Goal: Task Accomplishment & Management: Manage account settings

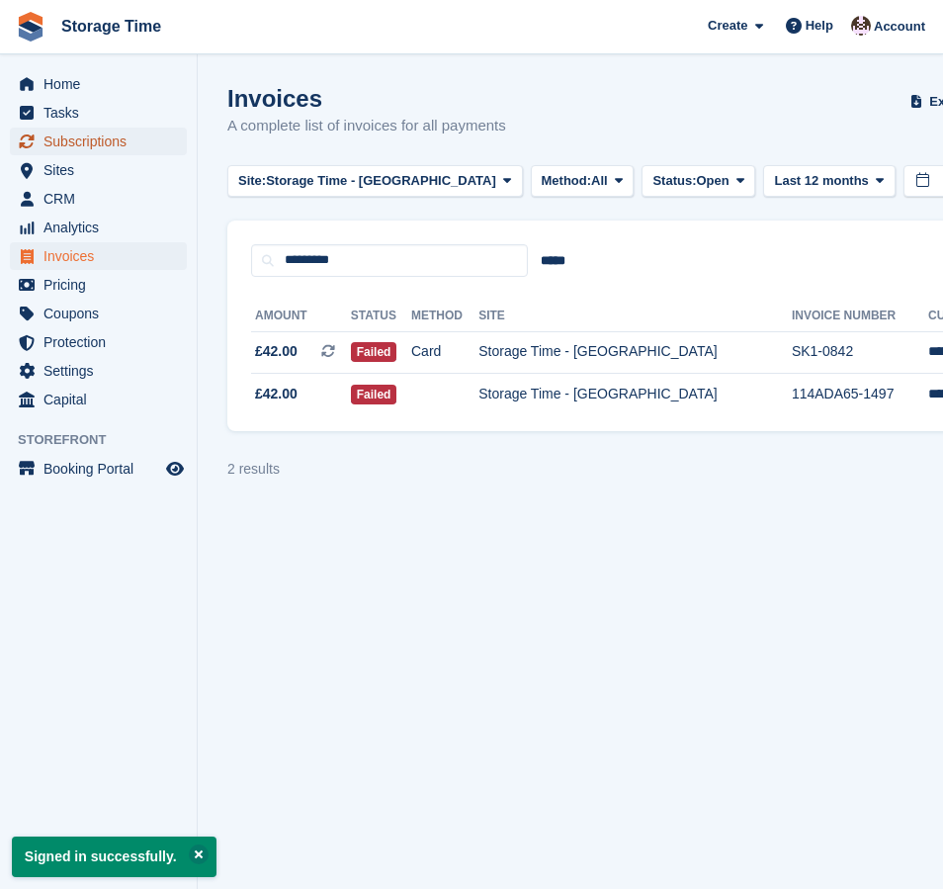
click at [98, 146] on span "Subscriptions" at bounding box center [103, 142] width 119 height 28
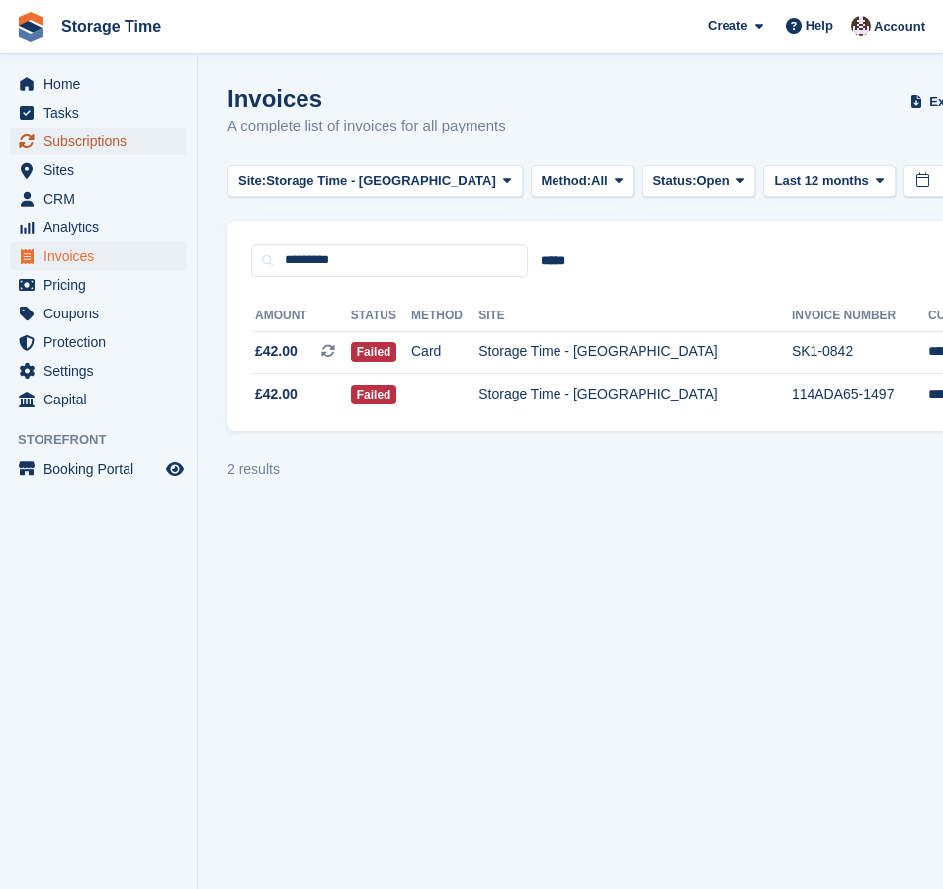
click at [90, 143] on span "Subscriptions" at bounding box center [103, 142] width 119 height 28
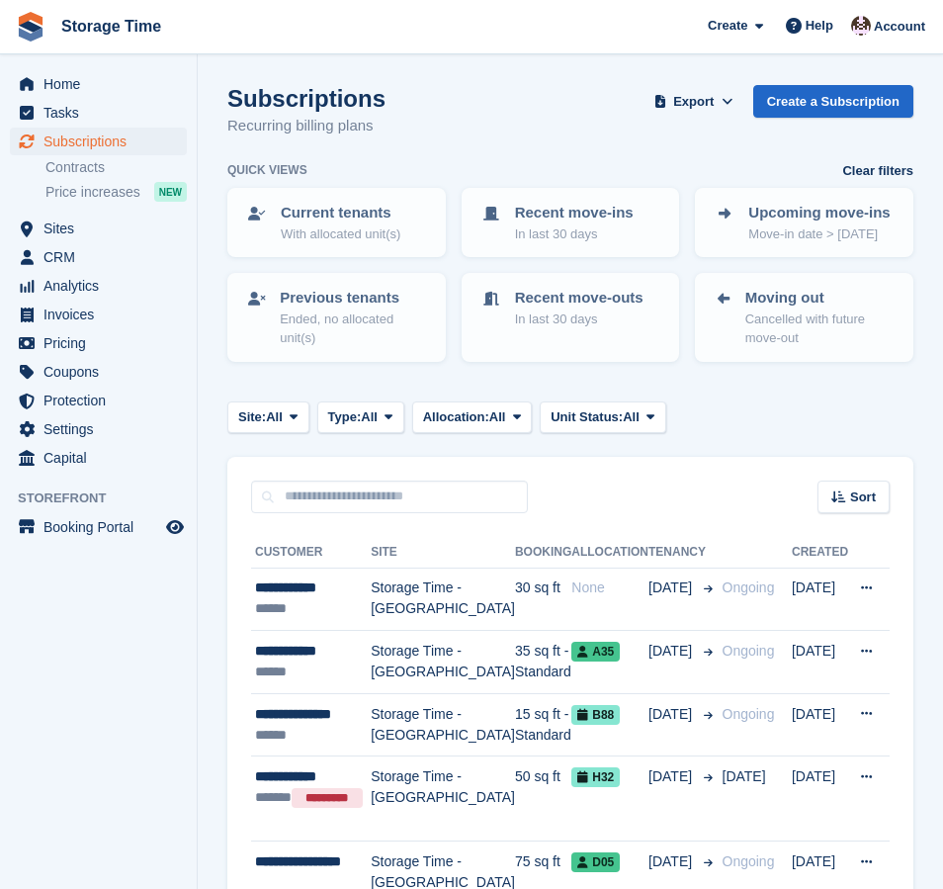
click at [55, 235] on span "Sites" at bounding box center [103, 229] width 119 height 28
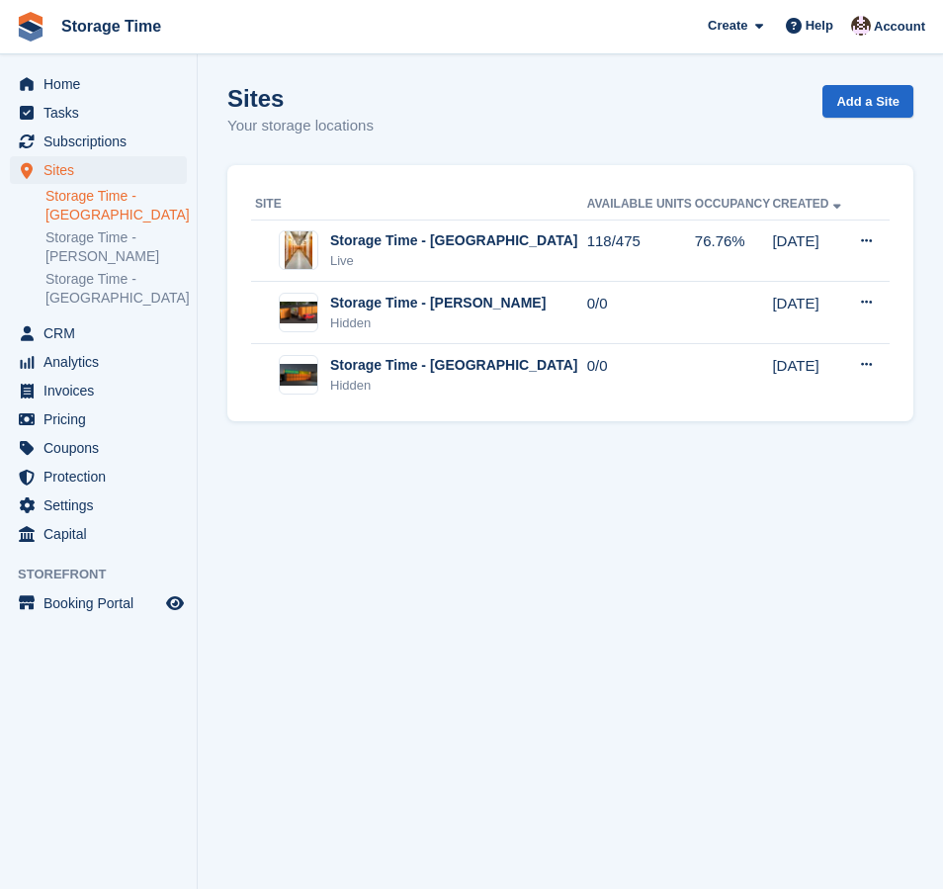
click at [81, 213] on link "Storage Time - [GEOGRAPHIC_DATA]" at bounding box center [115, 206] width 141 height 38
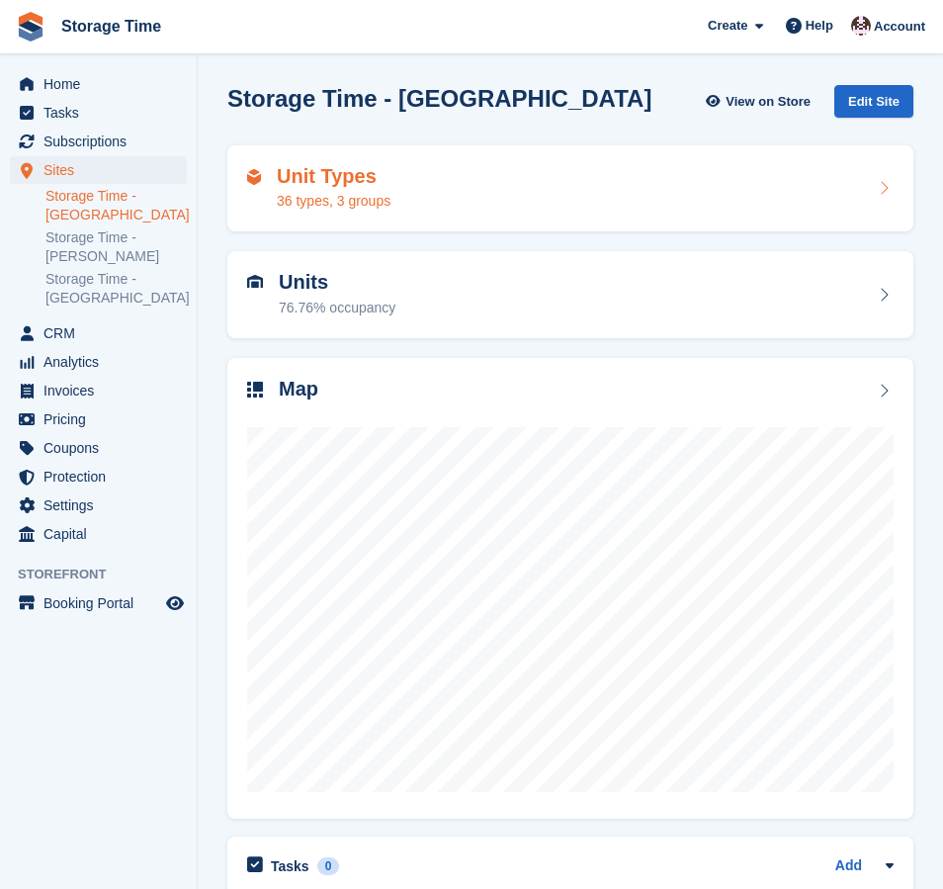
click at [374, 198] on div "36 types, 3 groups" at bounding box center [334, 201] width 114 height 21
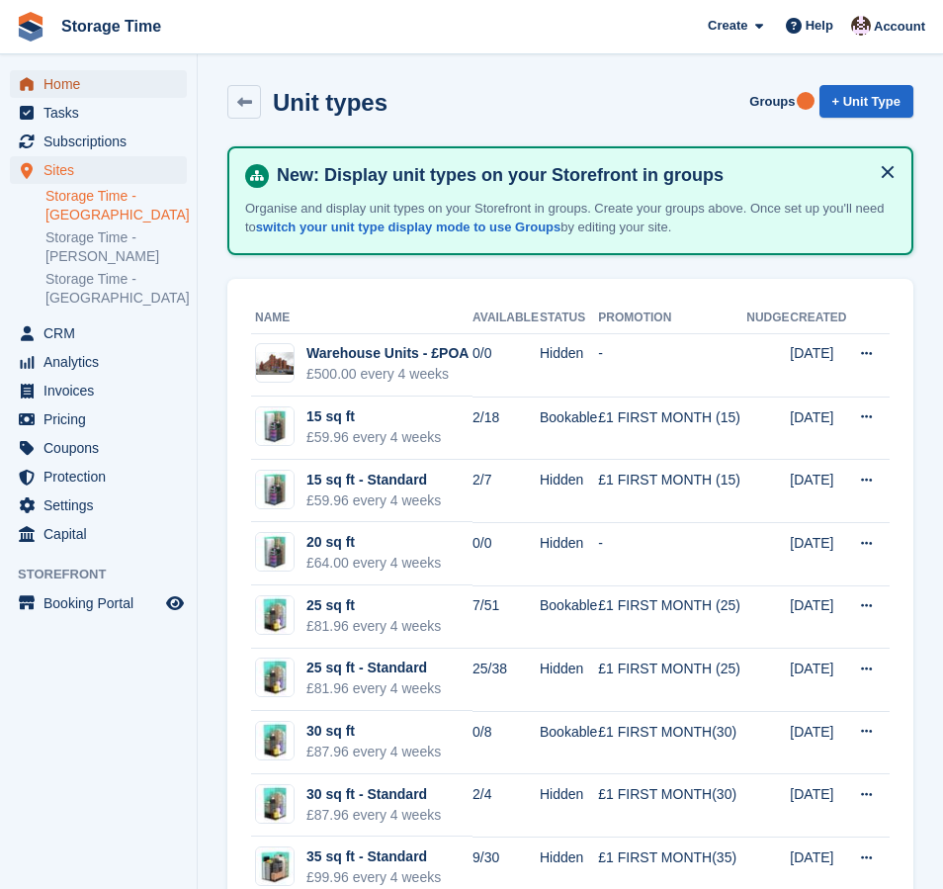
click at [58, 79] on span "Home" at bounding box center [103, 84] width 119 height 28
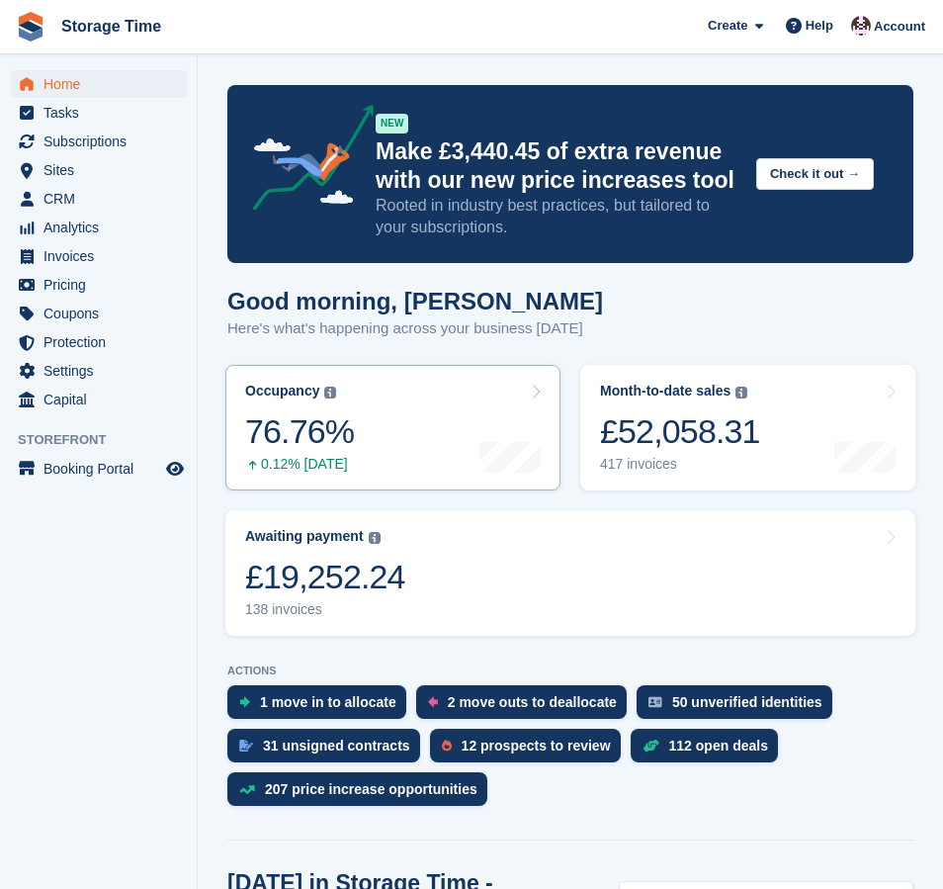
click at [364, 403] on link "Occupancy The percentage of all currently allocated units in terms of area. Inc…" at bounding box center [392, 428] width 335 height 126
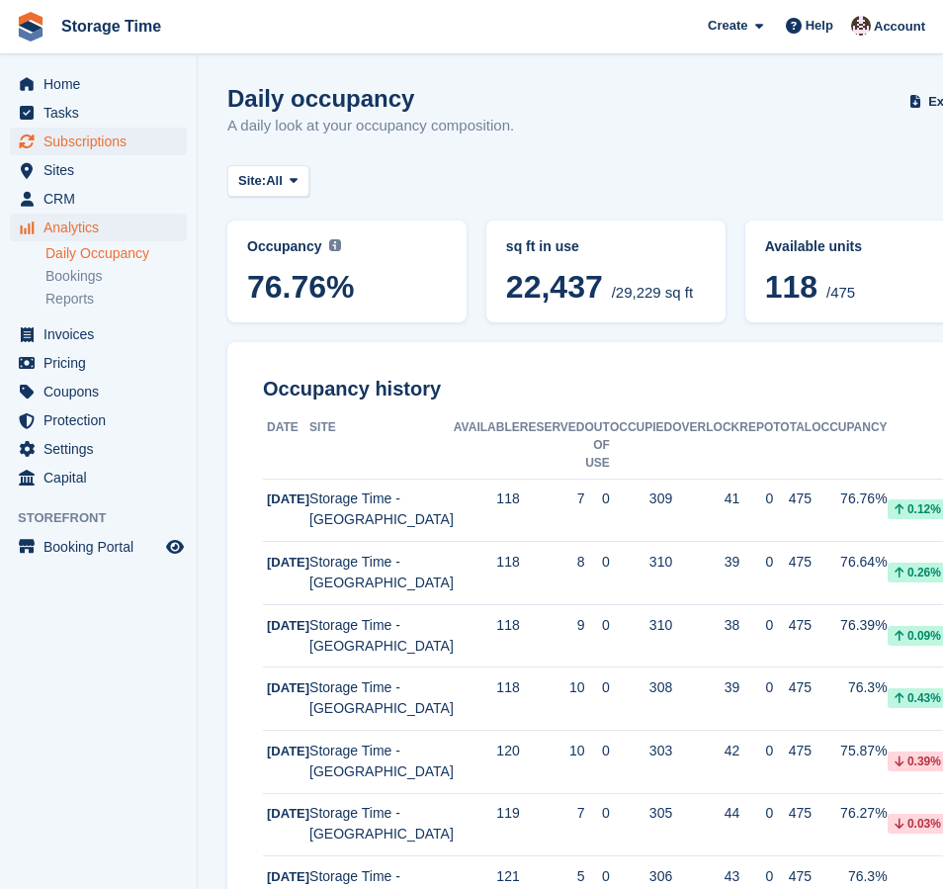
click at [78, 139] on span "Subscriptions" at bounding box center [103, 142] width 119 height 28
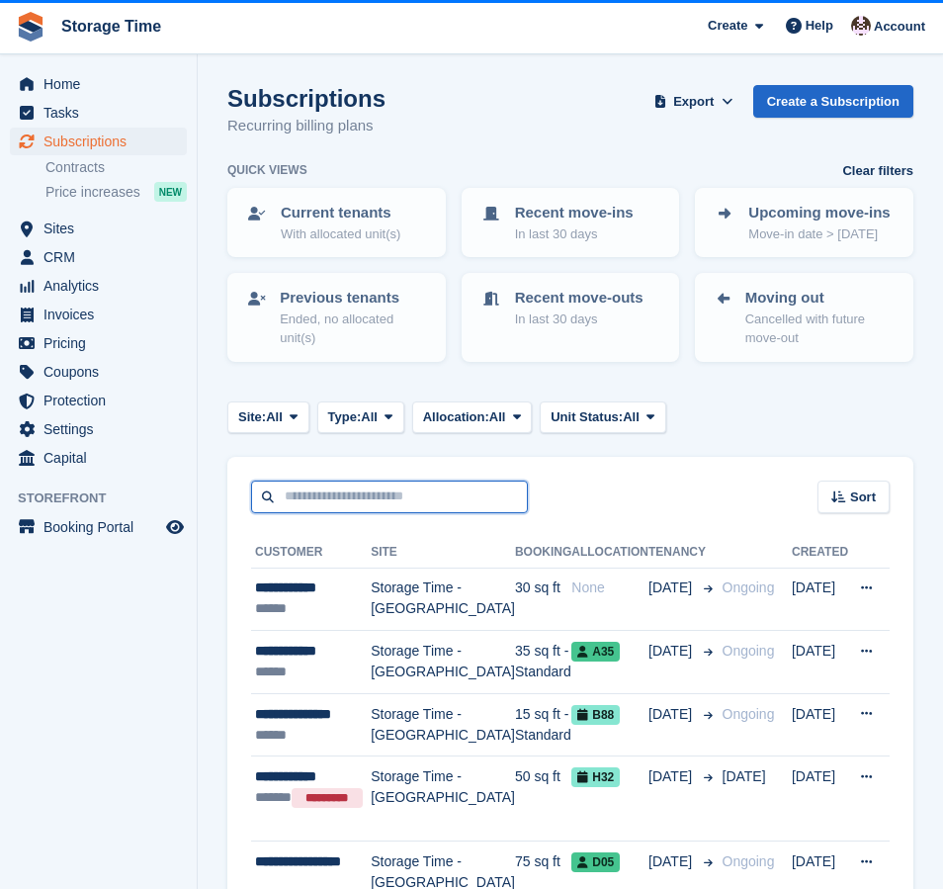
click at [310, 503] on input "text" at bounding box center [389, 497] width 277 height 33
paste input "**********"
type input "**********"
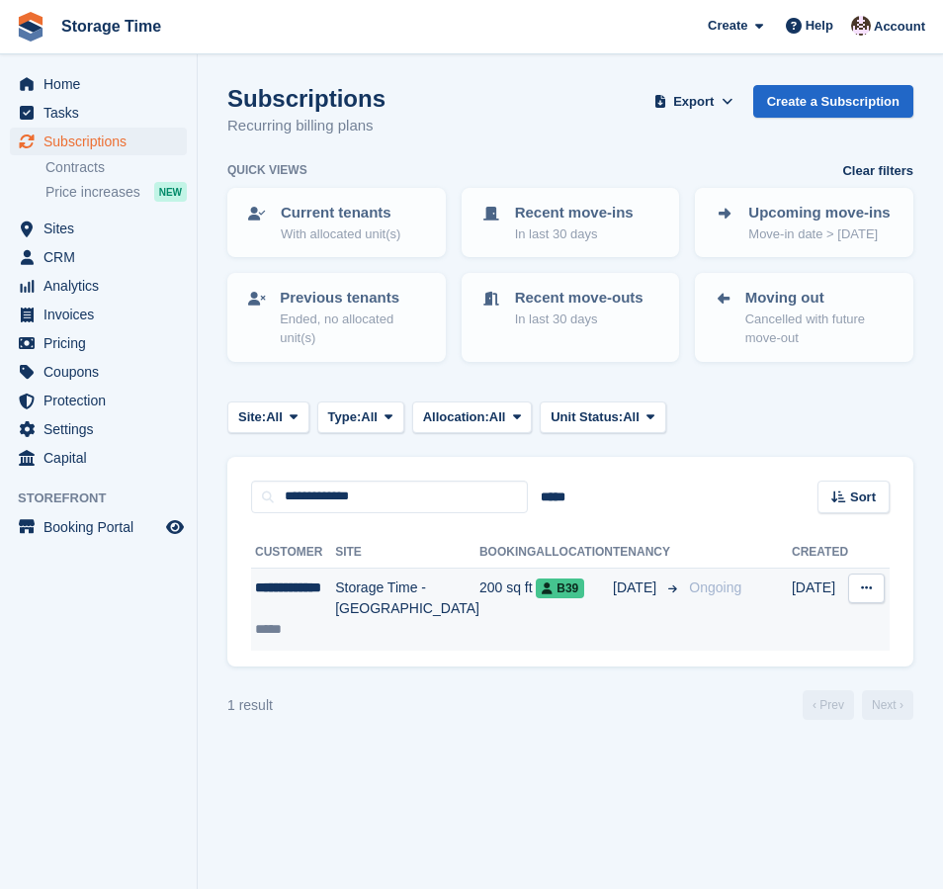
click at [480, 612] on td "200 sq ft" at bounding box center [508, 609] width 56 height 83
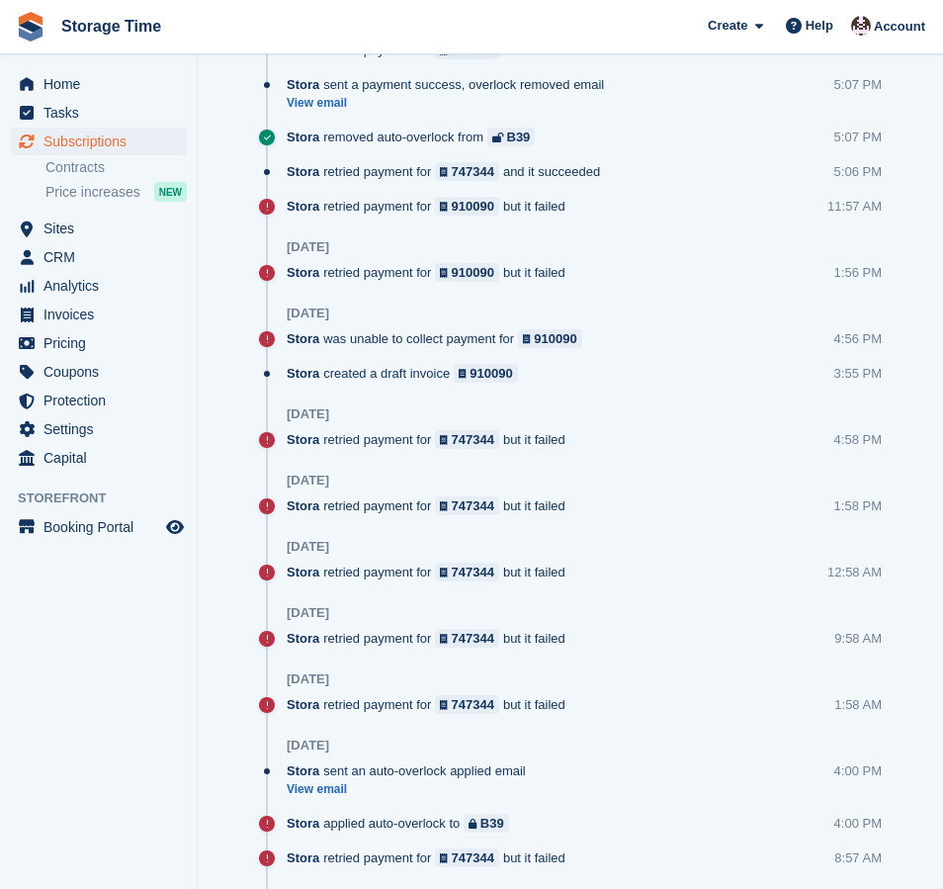
scroll to position [1461, 0]
click at [483, 348] on div "Stora was unable to collect payment for 910090" at bounding box center [440, 339] width 306 height 19
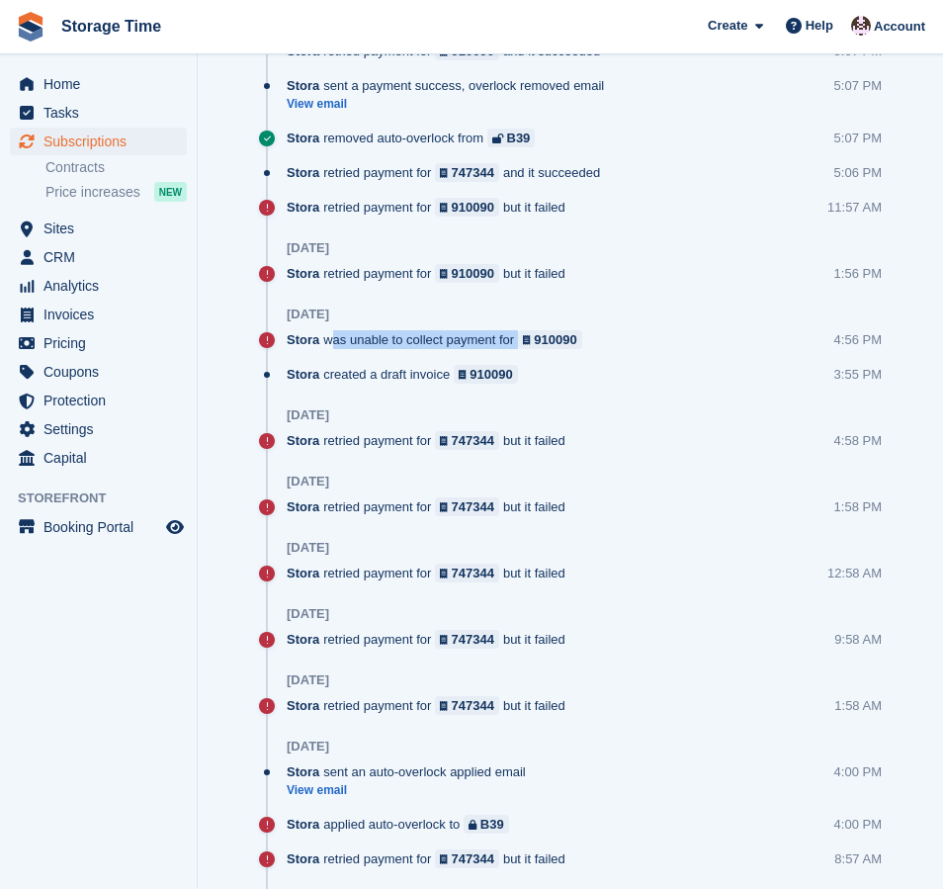
click at [483, 348] on div "Stora was unable to collect payment for 910090" at bounding box center [440, 339] width 306 height 19
click at [435, 384] on div "Stora created a draft invoice 910090" at bounding box center [407, 374] width 241 height 19
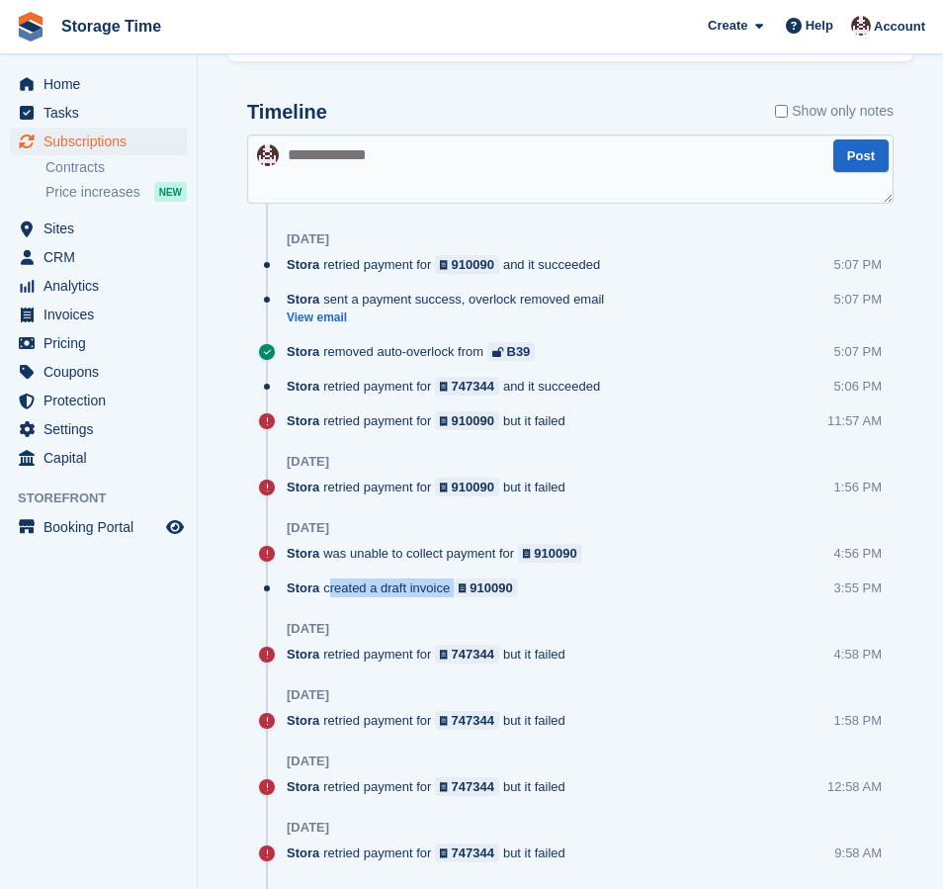
scroll to position [1250, 0]
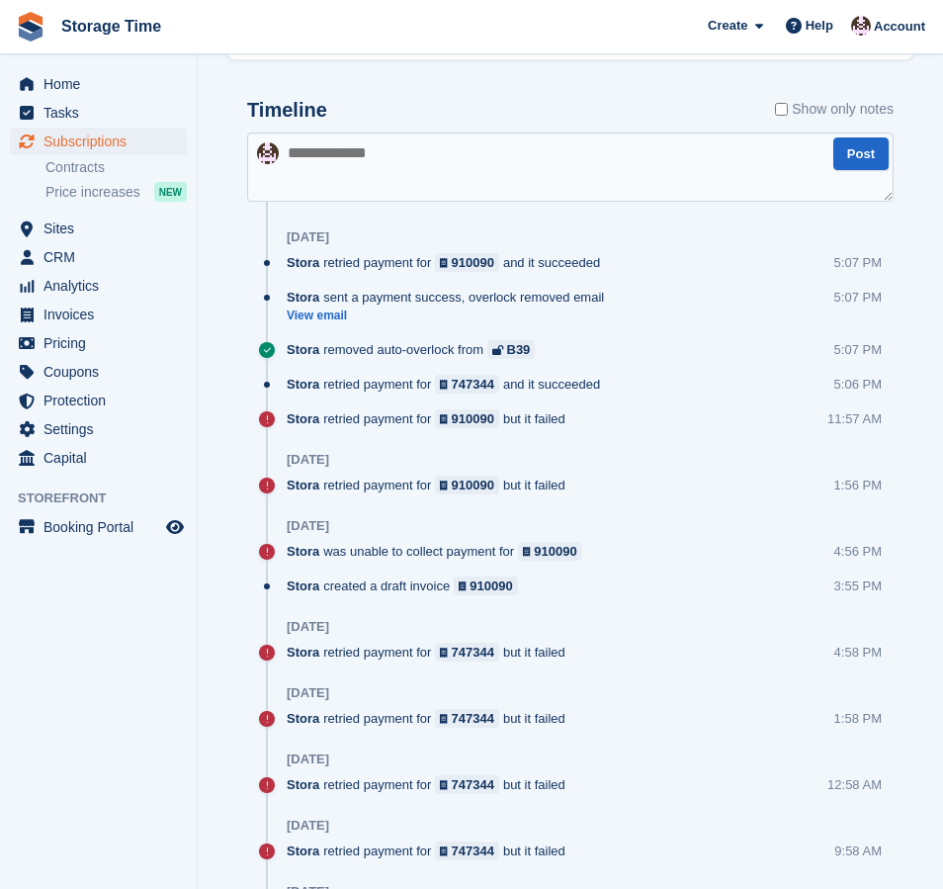
click at [564, 419] on div "Stora retried payment for 910090 but it failed" at bounding box center [431, 418] width 289 height 19
drag, startPoint x: 283, startPoint y: 421, endPoint x: 557, endPoint y: 429, distance: 274.0
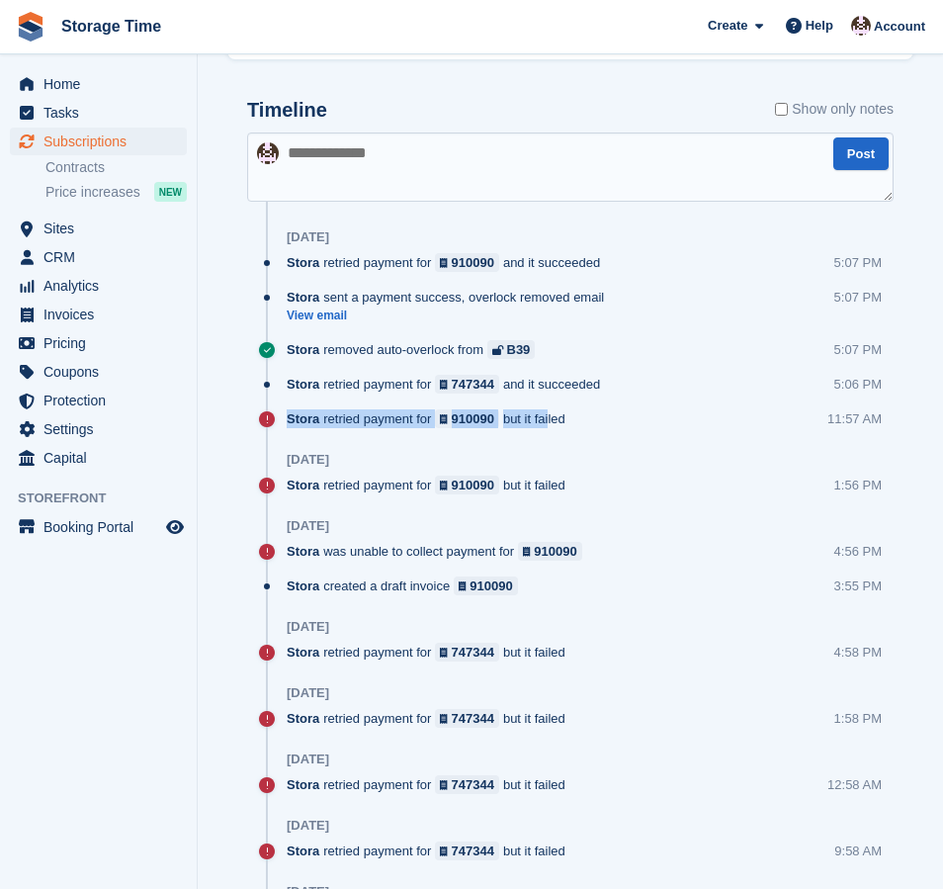
click at [559, 429] on div "Stora retried payment for 910090 but it failed 11:57 AM" at bounding box center [570, 426] width 647 height 35
click at [571, 428] on div "Stora retried payment for 910090 but it failed" at bounding box center [431, 418] width 289 height 19
click at [571, 427] on div "Stora retried payment for 910090 but it failed" at bounding box center [431, 418] width 289 height 19
drag, startPoint x: 287, startPoint y: 393, endPoint x: 511, endPoint y: 371, distance: 225.5
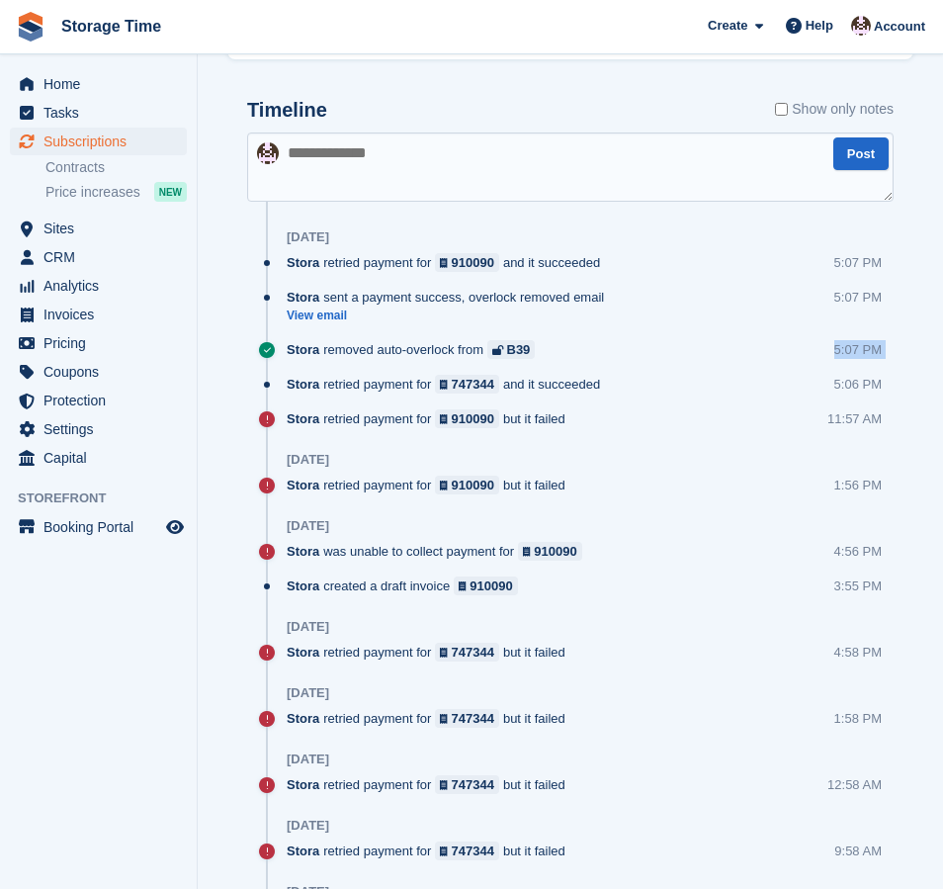
click at [659, 366] on div "Stora removed auto-overlock from B39 5:07 PM" at bounding box center [590, 357] width 607 height 35
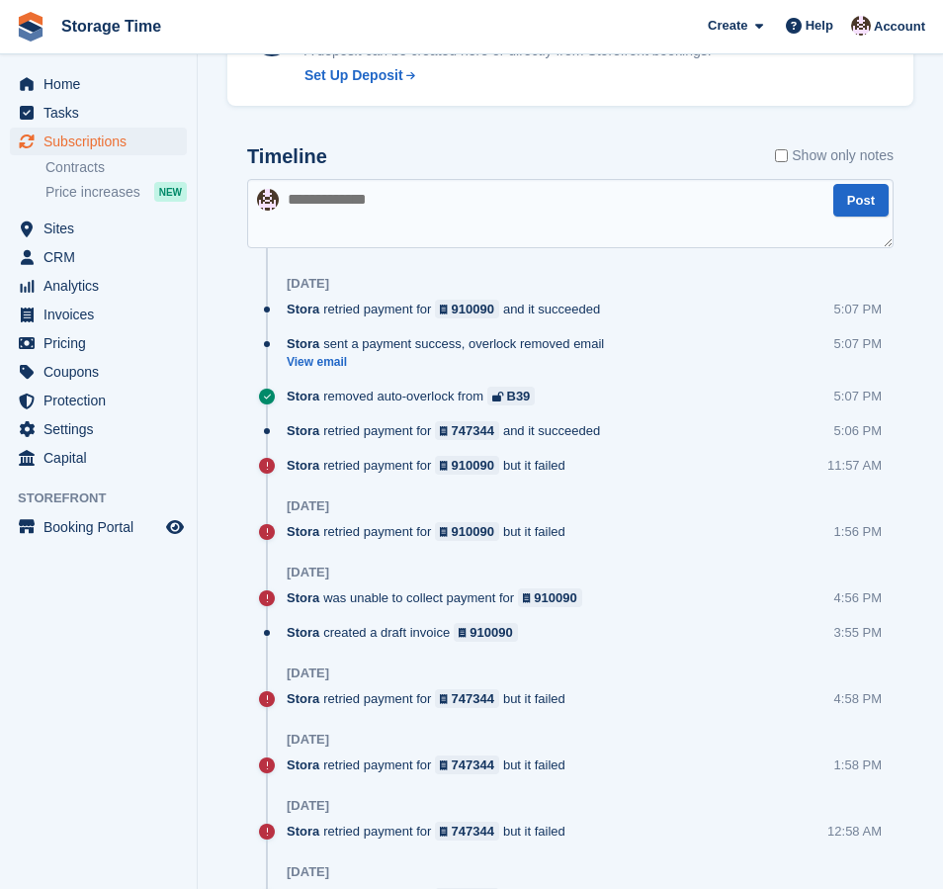
scroll to position [1205, 0]
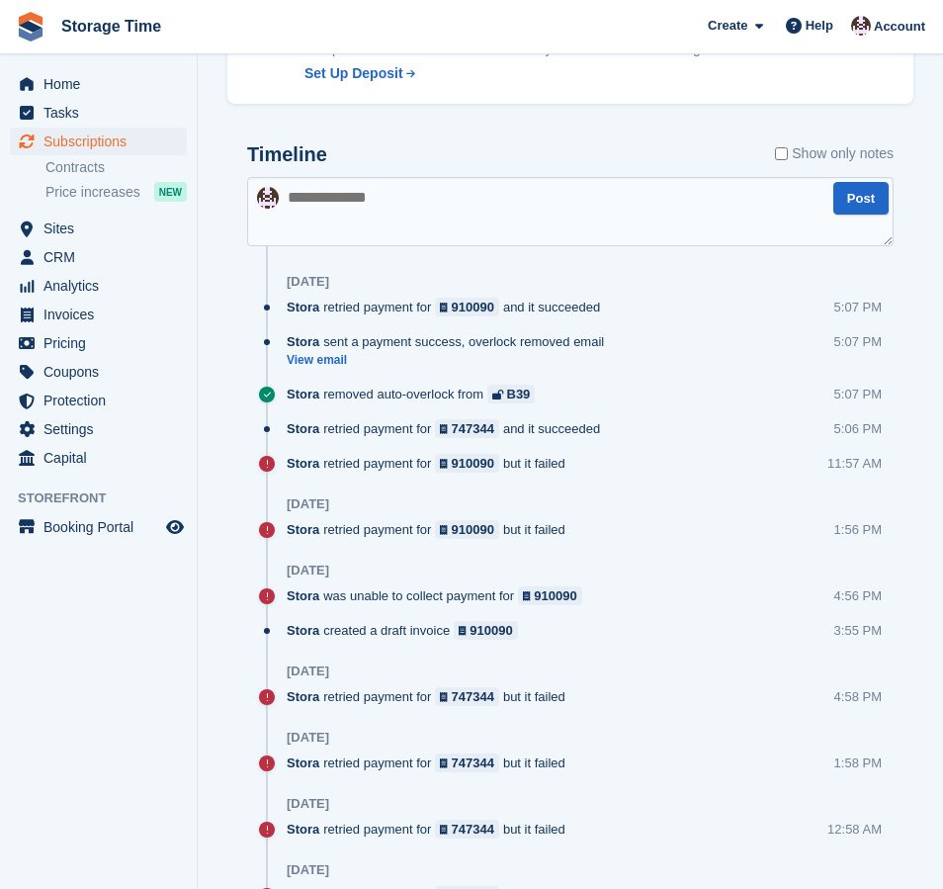
click at [450, 393] on div "Stora removed auto-overlock from B39" at bounding box center [416, 394] width 258 height 19
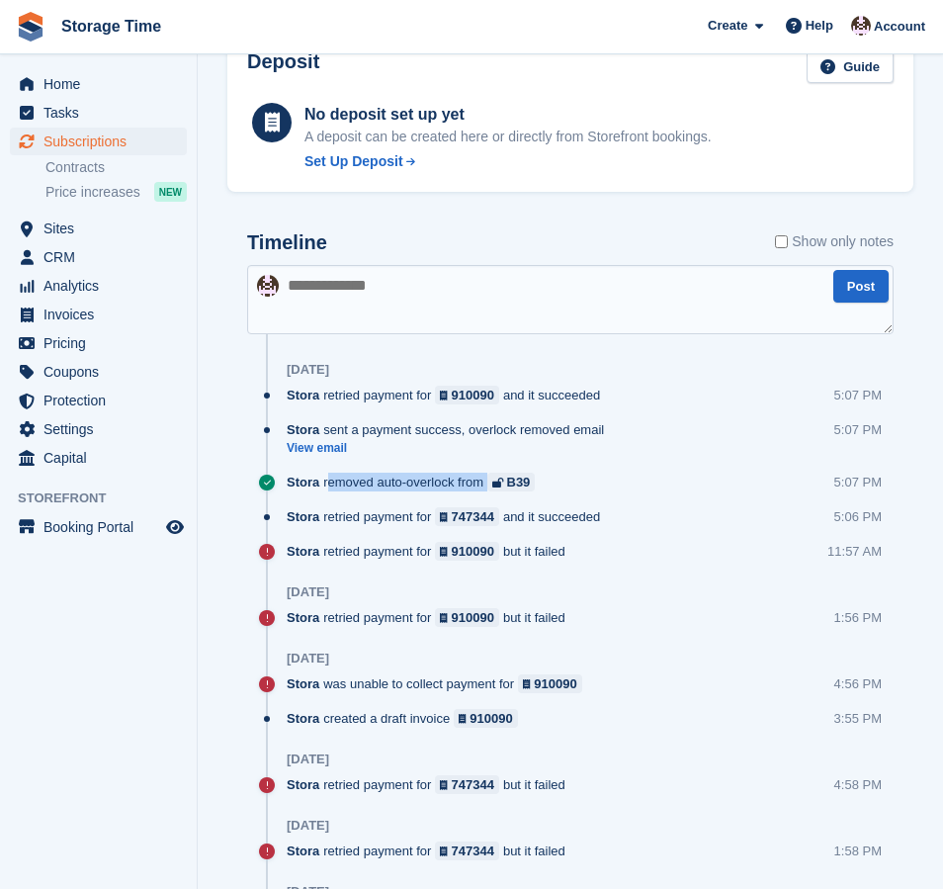
scroll to position [1105, 0]
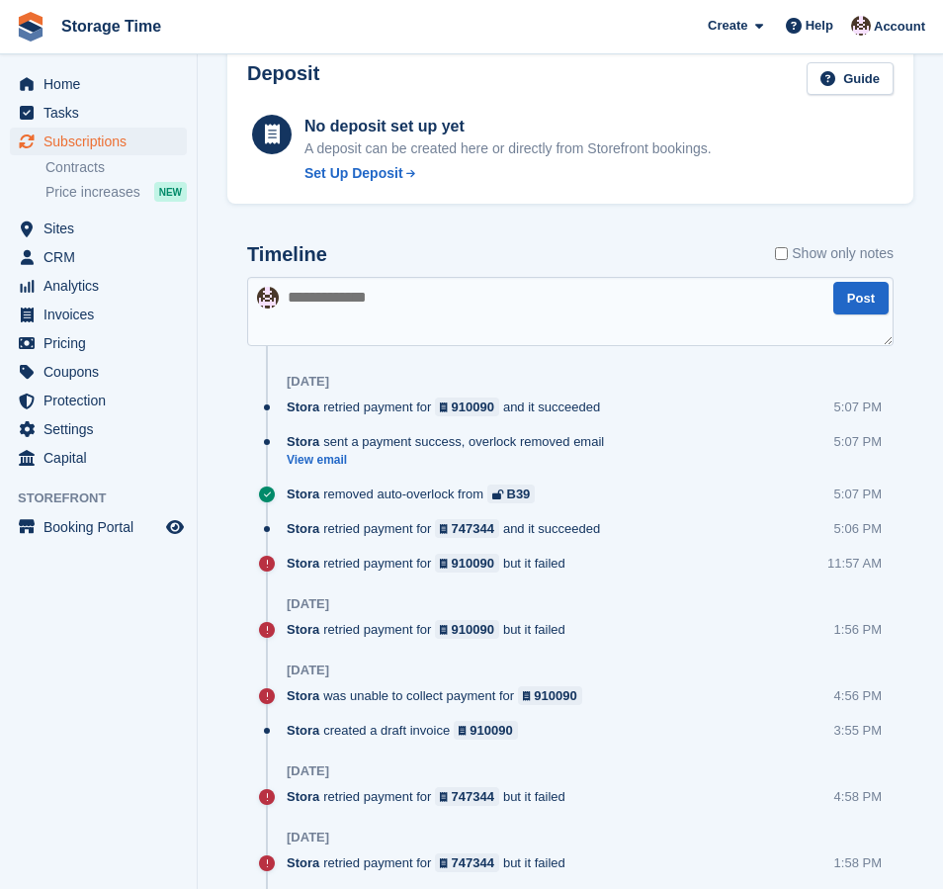
click at [636, 534] on div "Stora retried payment for 747344 and it succeeded 5:06 PM" at bounding box center [590, 536] width 607 height 35
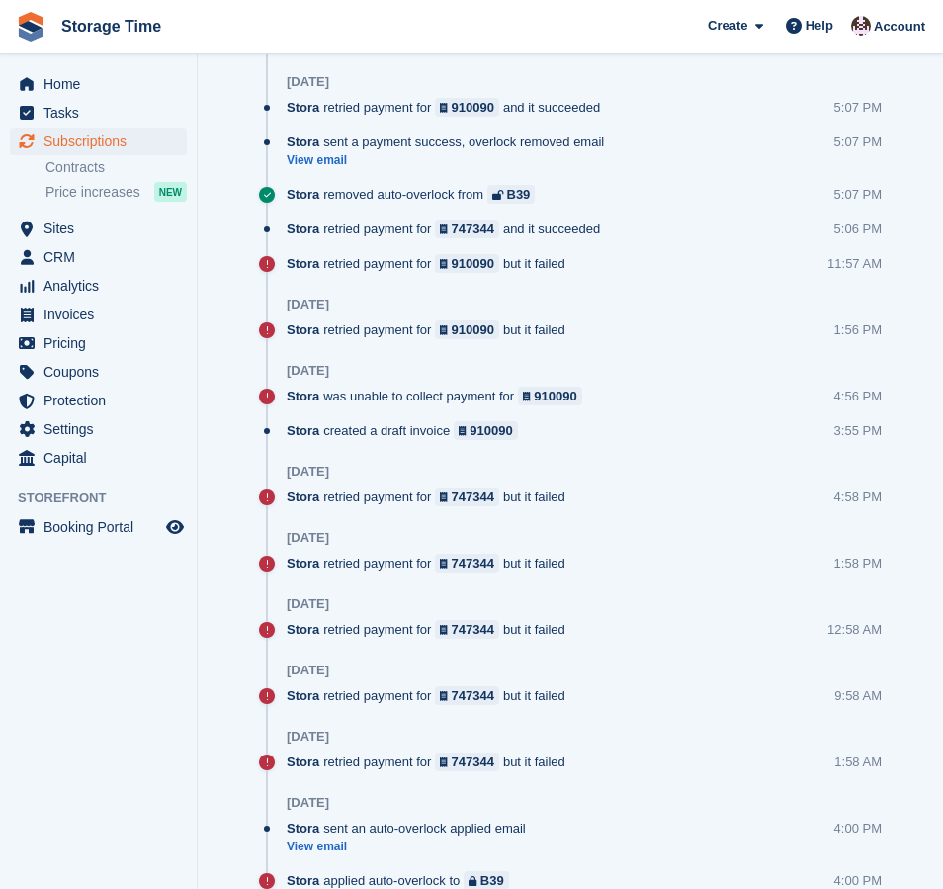
scroll to position [1411, 0]
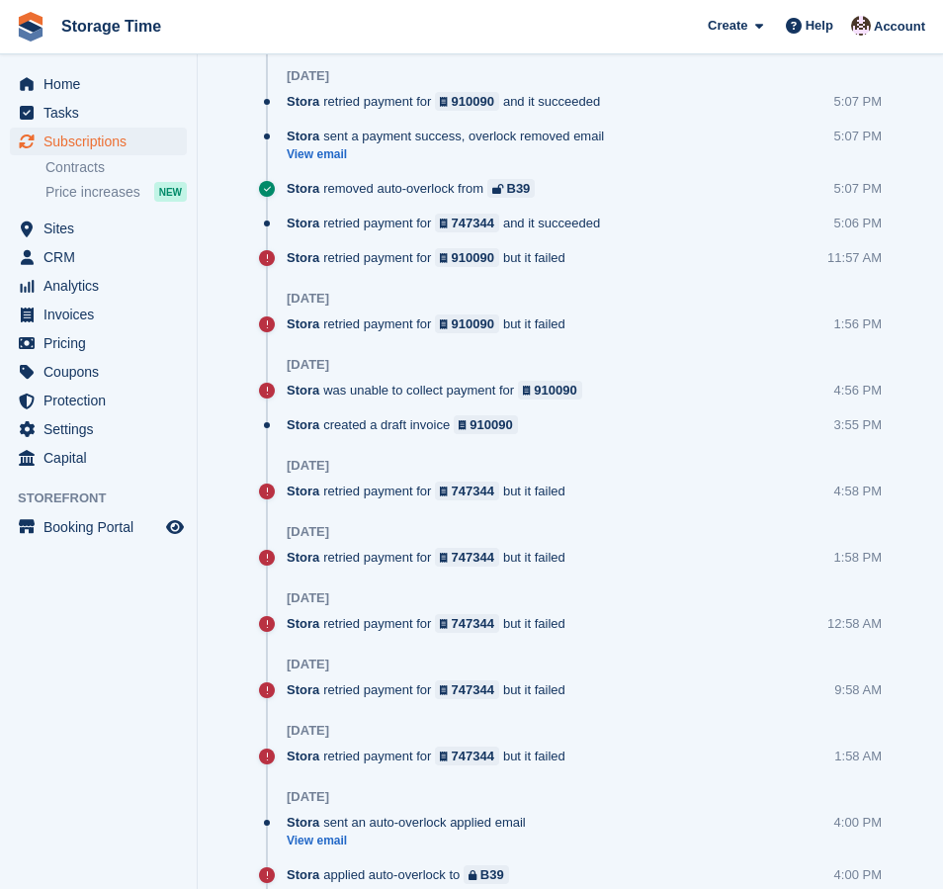
click at [78, 143] on span "Subscriptions" at bounding box center [103, 142] width 119 height 28
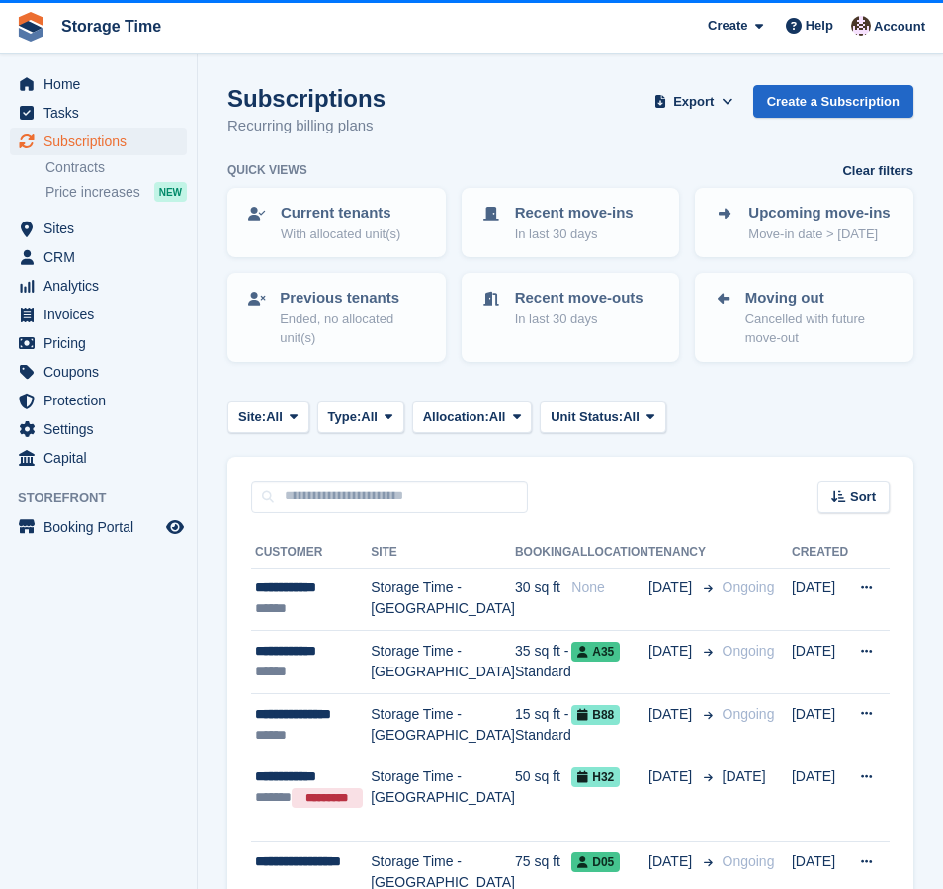
click at [499, 105] on div "Subscriptions Recurring billing plans Export Export Subscriptions Export a CSV …" at bounding box center [570, 123] width 686 height 76
click at [98, 133] on span "Subscriptions" at bounding box center [103, 142] width 119 height 28
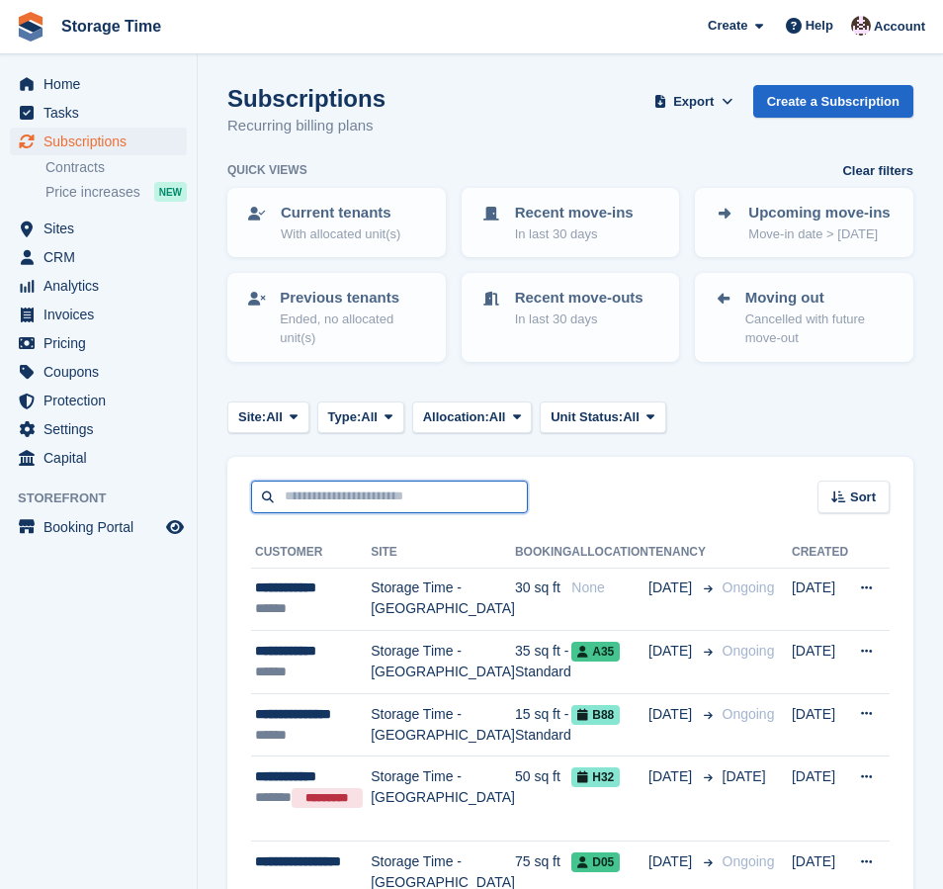
click at [315, 501] on input "text" at bounding box center [389, 497] width 277 height 33
type input "******"
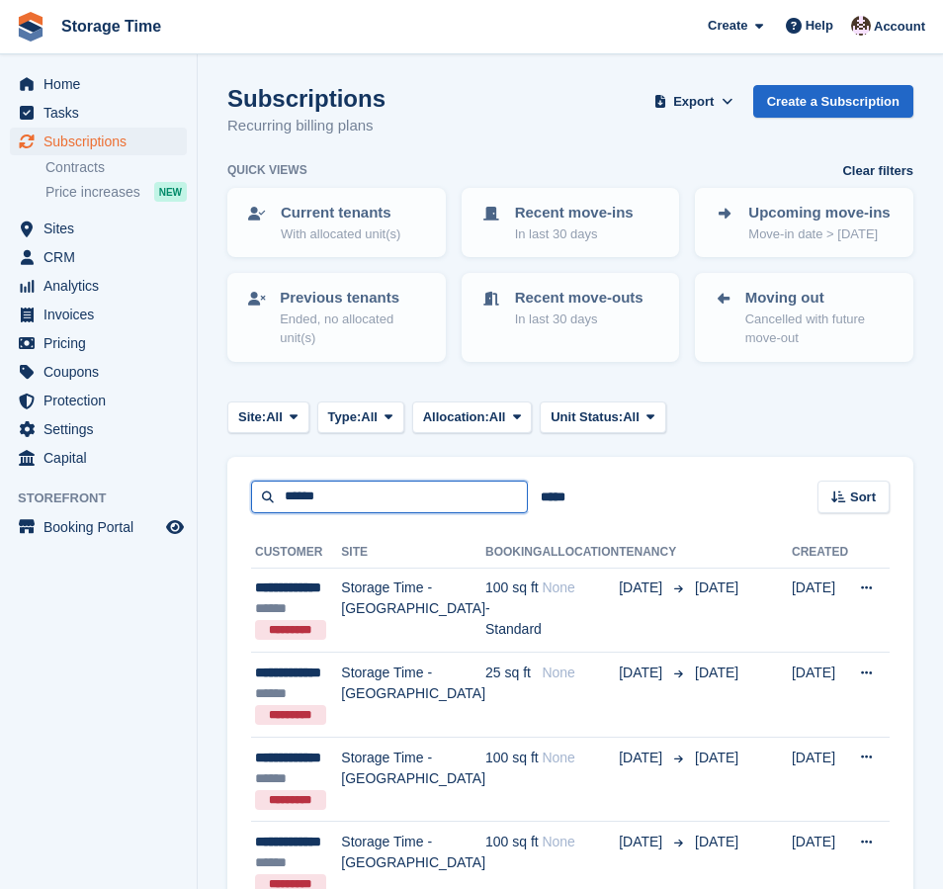
click at [306, 502] on input "******" at bounding box center [389, 497] width 277 height 33
paste input "*"
type input "*******"
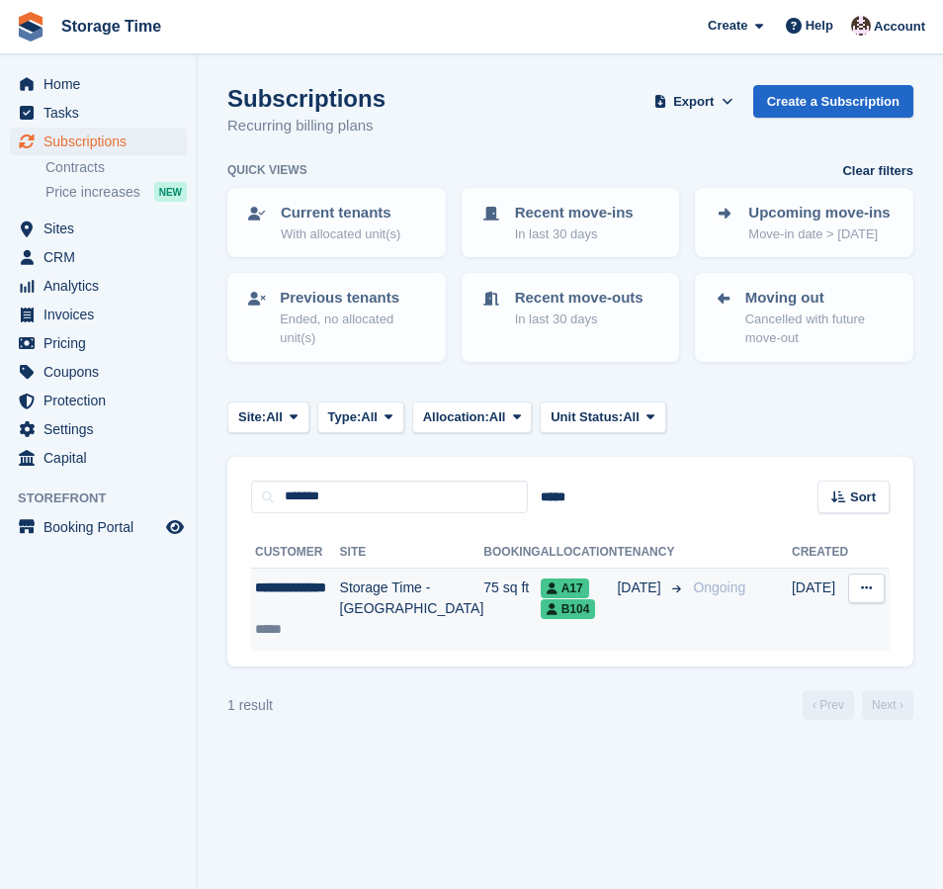
click at [292, 603] on div "**********" at bounding box center [297, 598] width 85 height 42
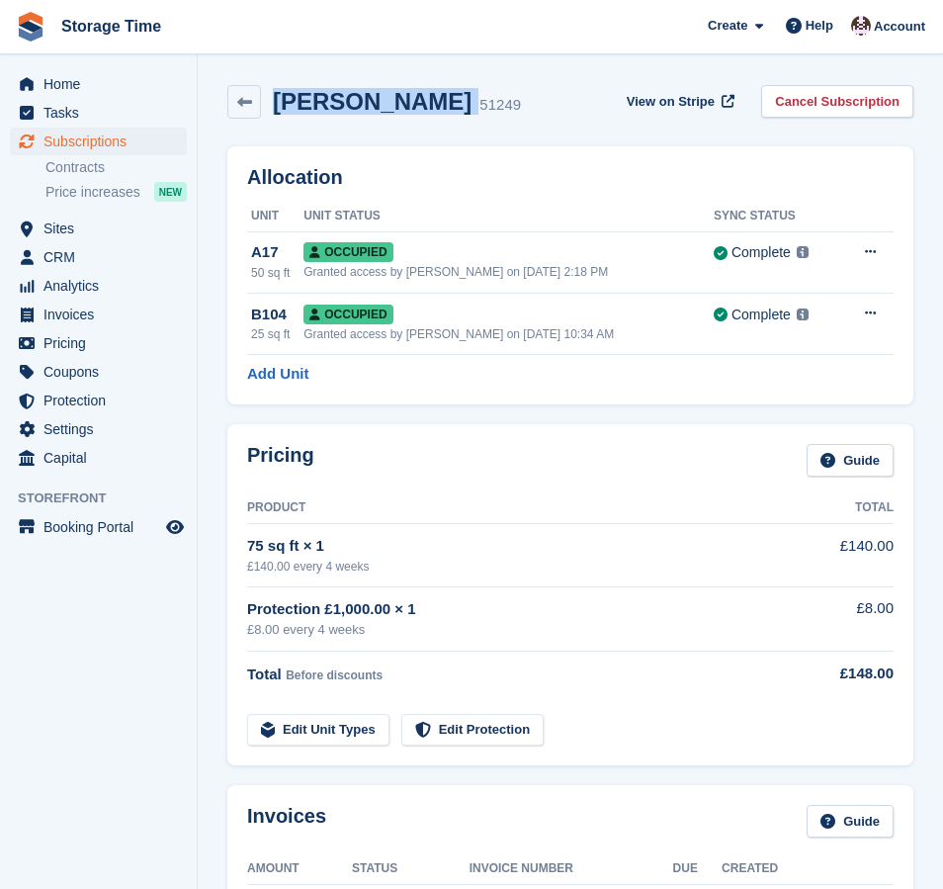
drag, startPoint x: 270, startPoint y: 101, endPoint x: 458, endPoint y: 112, distance: 188.2
click at [458, 112] on div "Alyshia Mawson 51249" at bounding box center [391, 102] width 260 height 29
copy div "Alyshia Mawson"
click at [95, 136] on span "Subscriptions" at bounding box center [103, 142] width 119 height 28
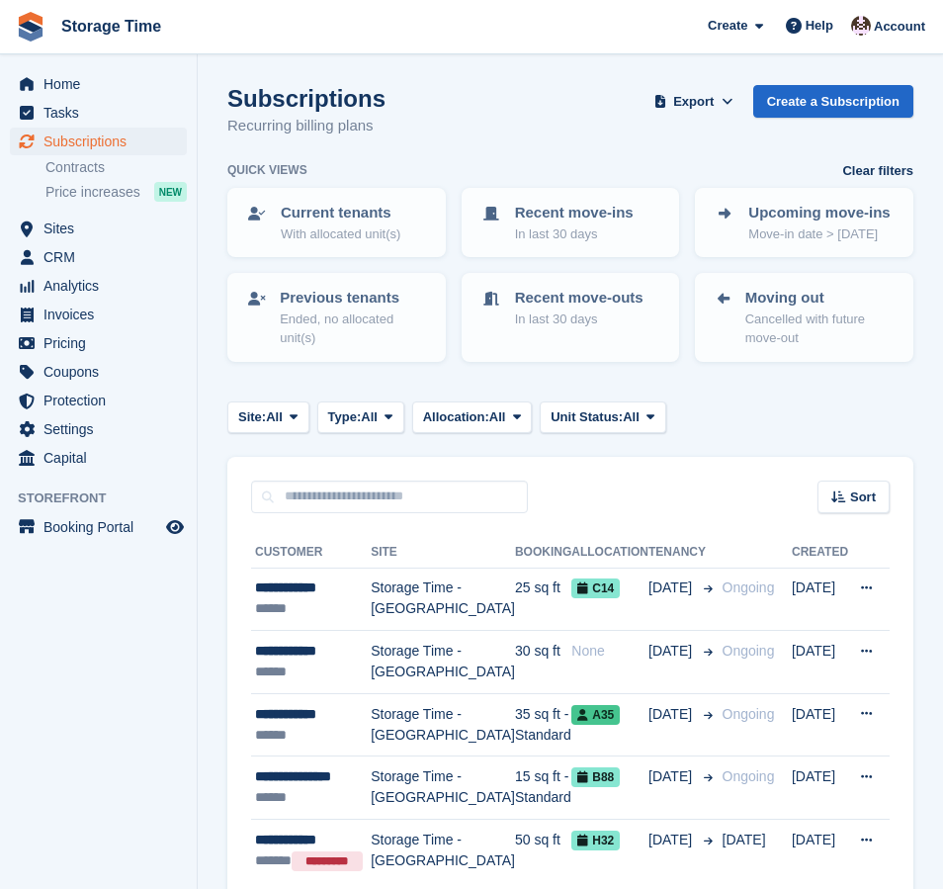
click at [492, 103] on div "Subscriptions Recurring billing plans Export Export Subscriptions Export a CSV …" at bounding box center [570, 123] width 686 height 76
click at [446, 109] on div "Subscriptions Recurring billing plans Export Export Subscriptions Export a CSV …" at bounding box center [570, 123] width 686 height 76
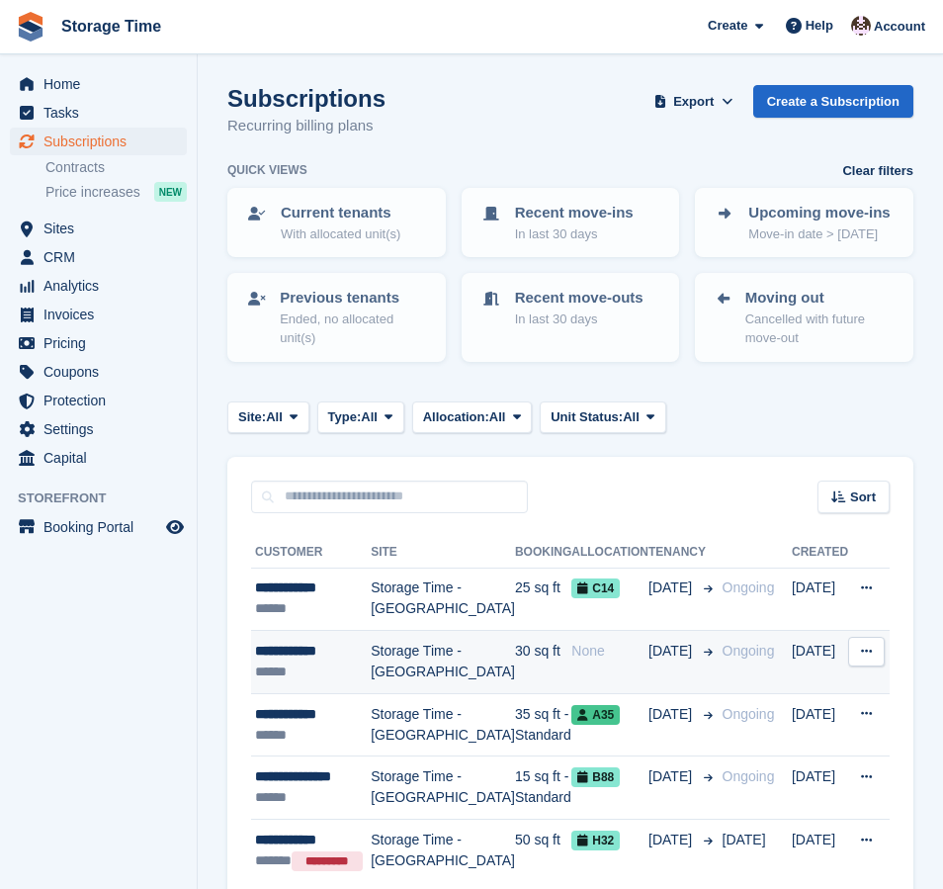
scroll to position [7, 0]
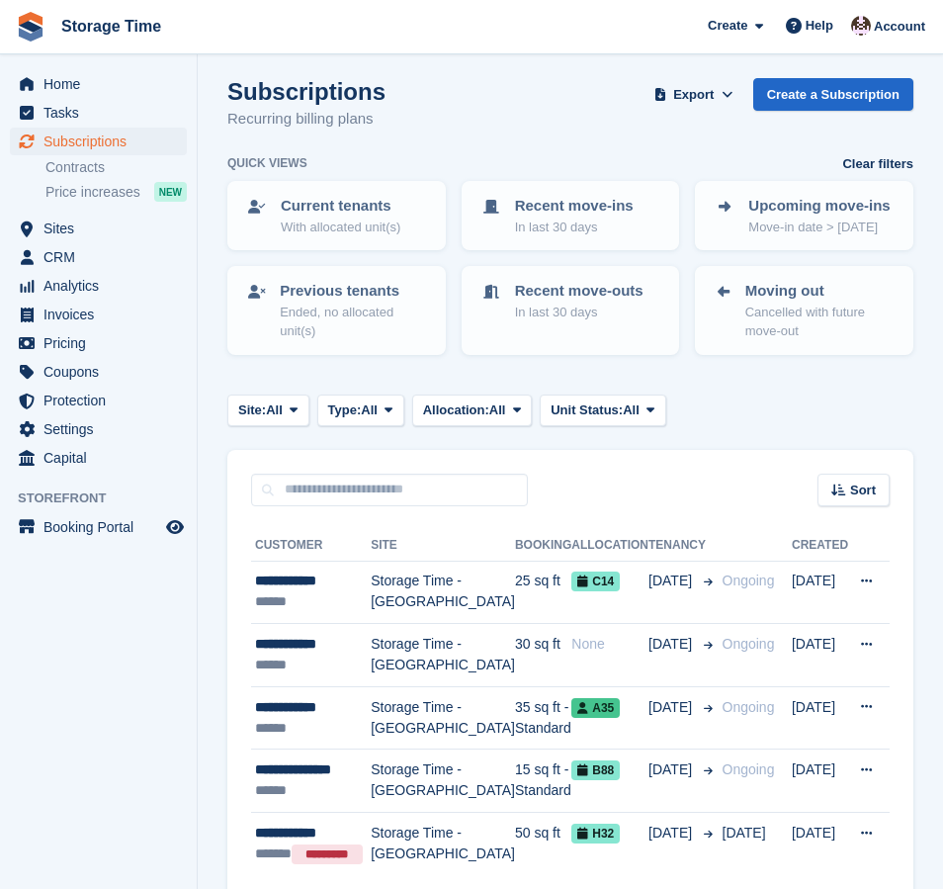
click at [78, 141] on span "Subscriptions" at bounding box center [103, 142] width 119 height 28
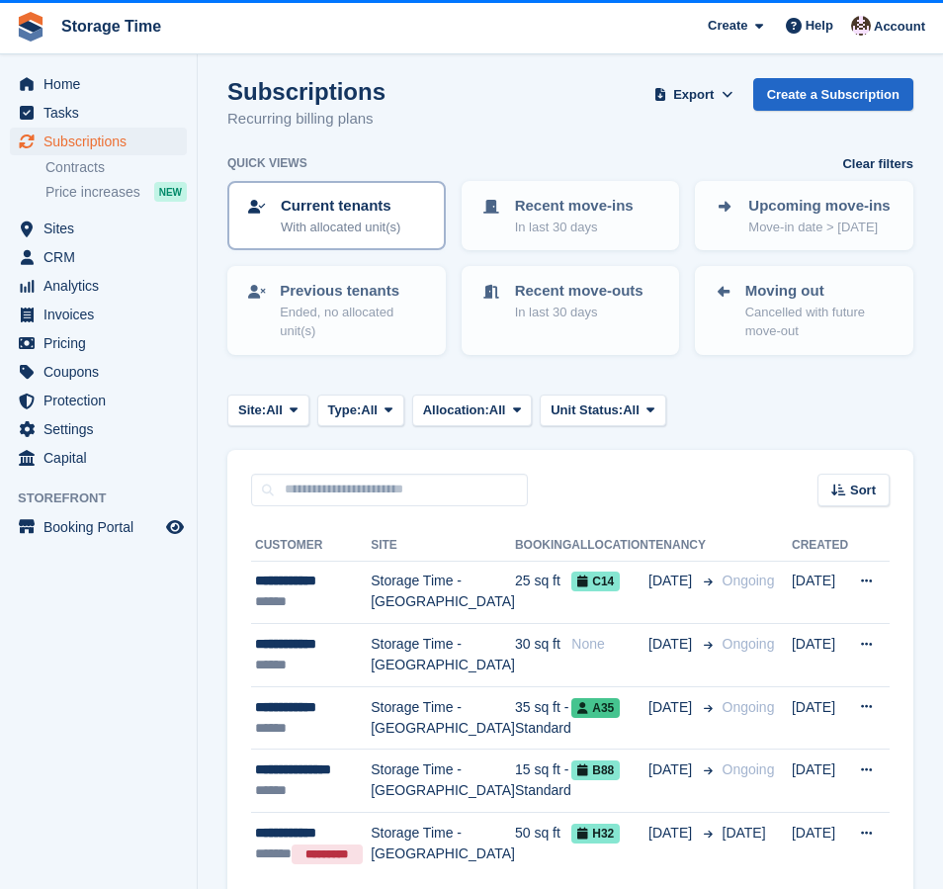
scroll to position [0, 0]
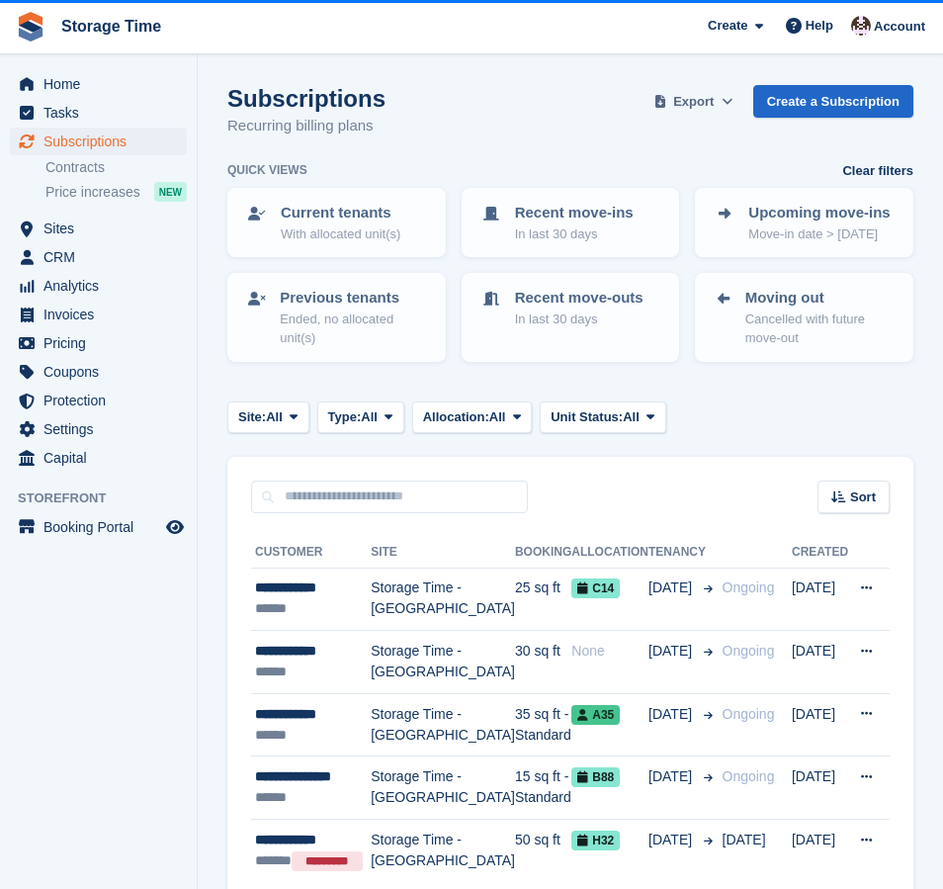
click at [695, 106] on span "Export" at bounding box center [693, 102] width 41 height 20
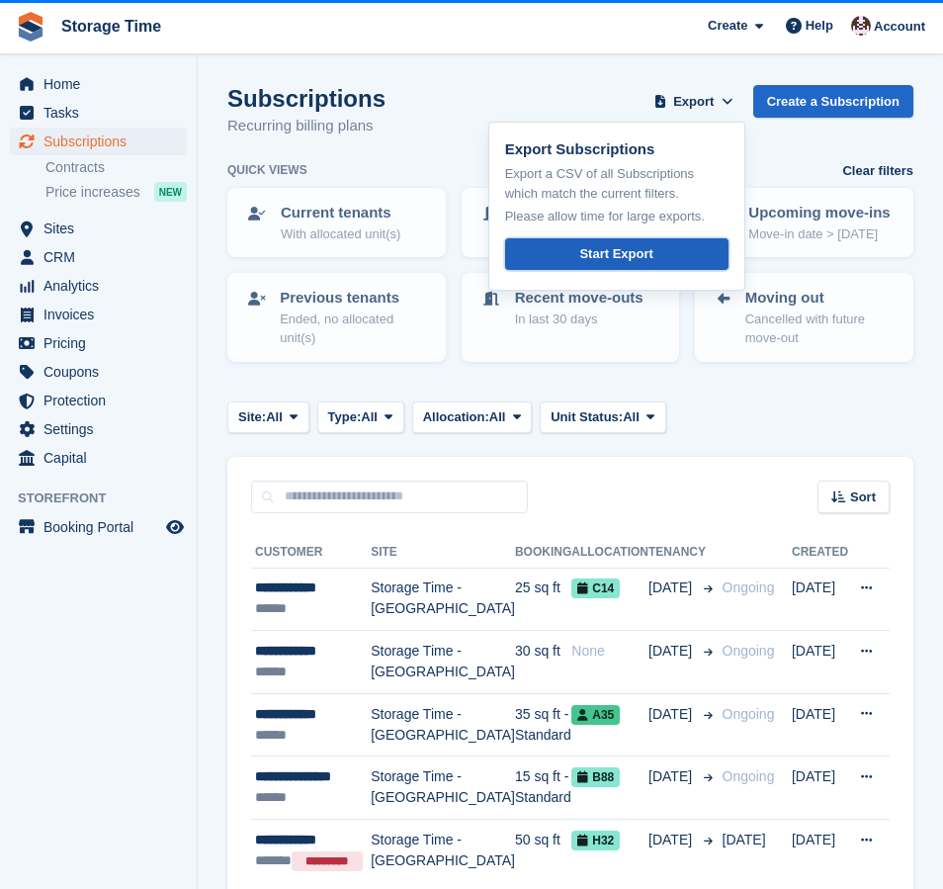
click at [619, 256] on div "Start Export" at bounding box center [615, 254] width 73 height 20
click at [72, 310] on span "Invoices" at bounding box center [103, 315] width 119 height 28
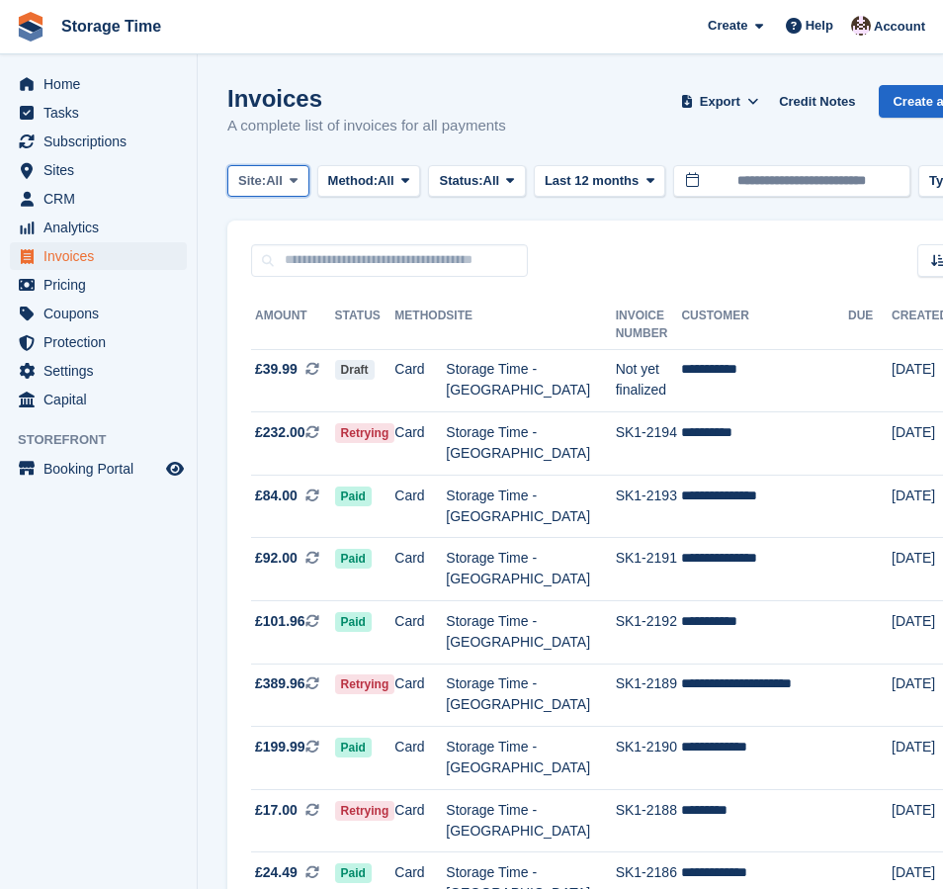
click at [278, 183] on span "All" at bounding box center [274, 181] width 17 height 20
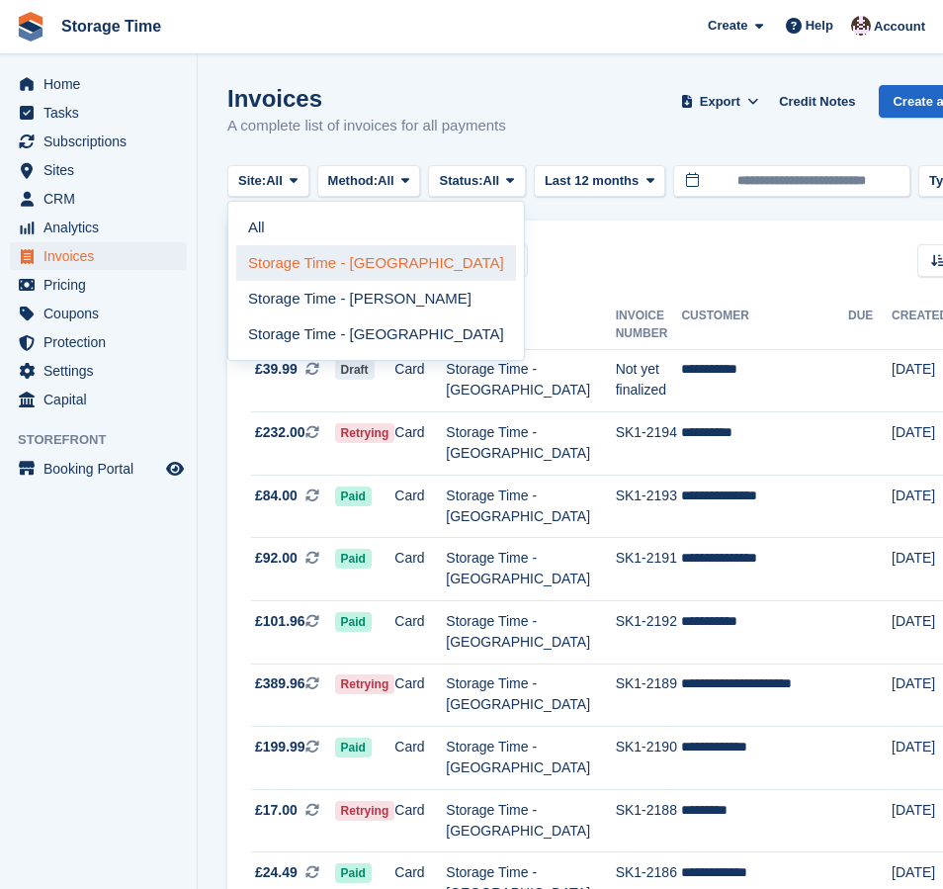
click at [306, 267] on link "Storage Time - [GEOGRAPHIC_DATA]" at bounding box center [376, 263] width 280 height 36
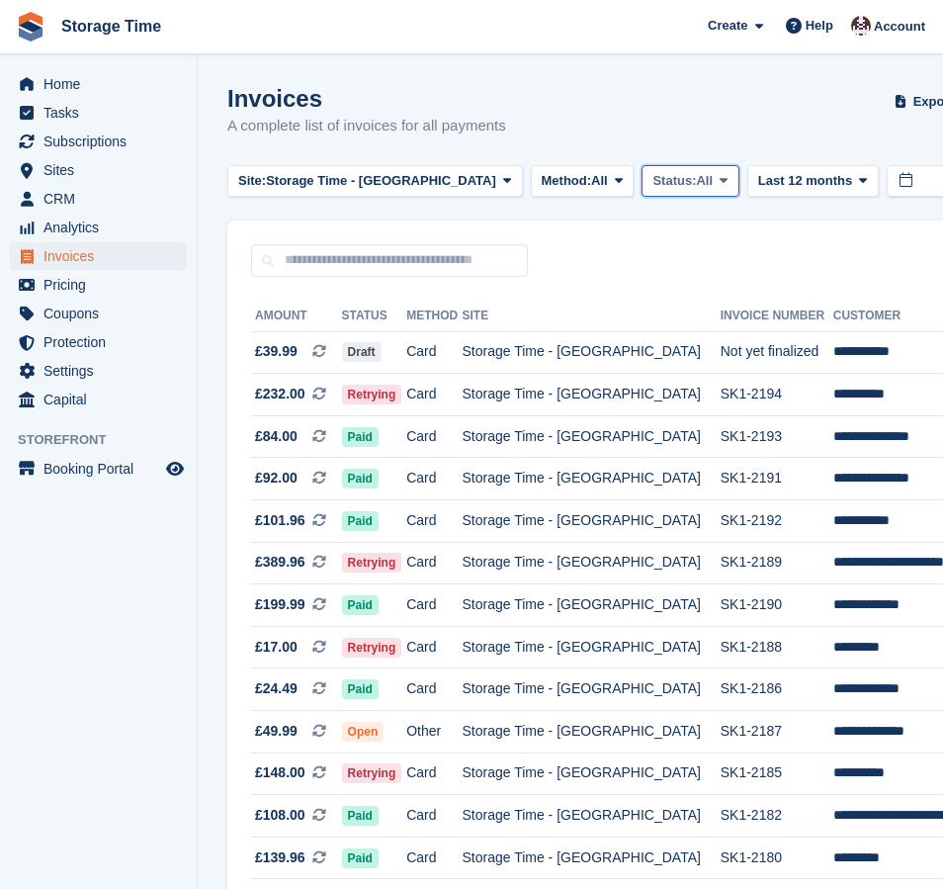
click at [653, 181] on span "Status:" at bounding box center [675, 181] width 44 height 20
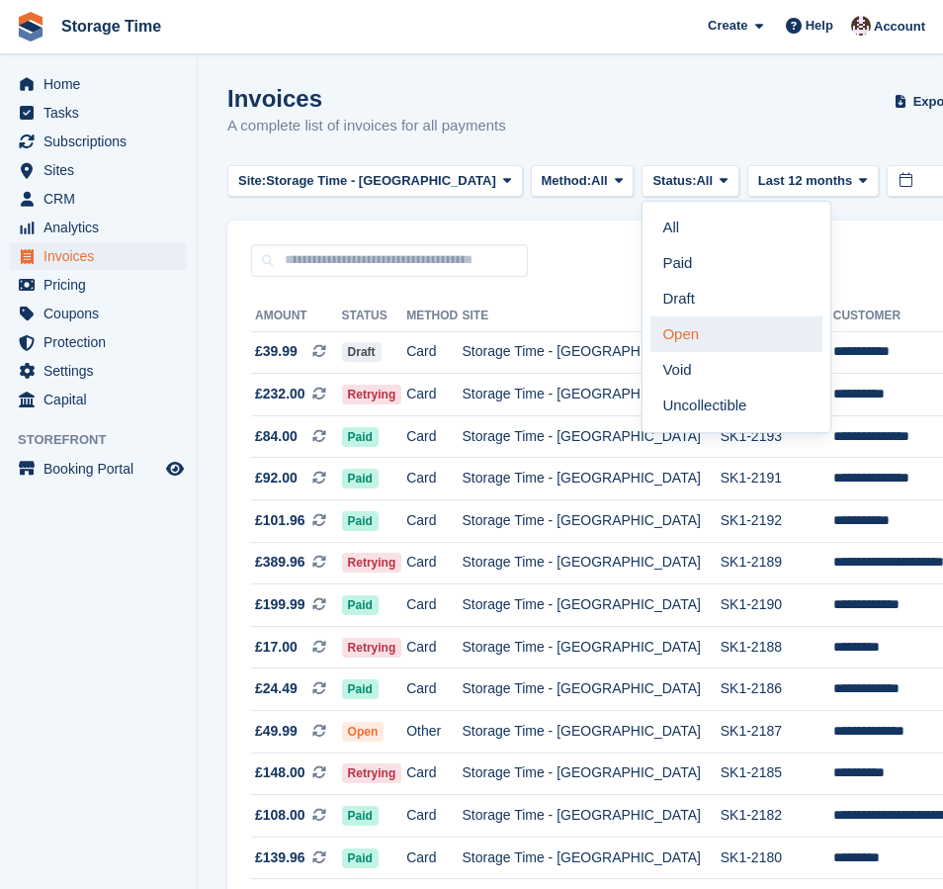
click at [654, 338] on link "Open" at bounding box center [737, 334] width 172 height 36
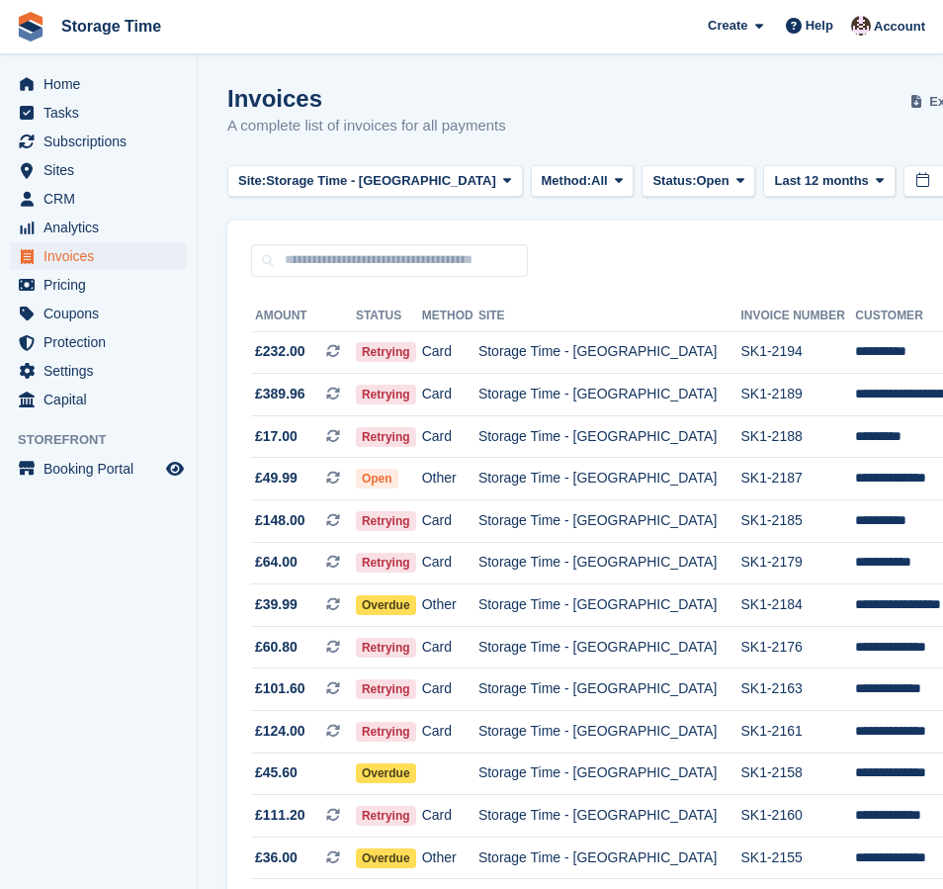
click at [929, 99] on span "Export" at bounding box center [949, 102] width 41 height 20
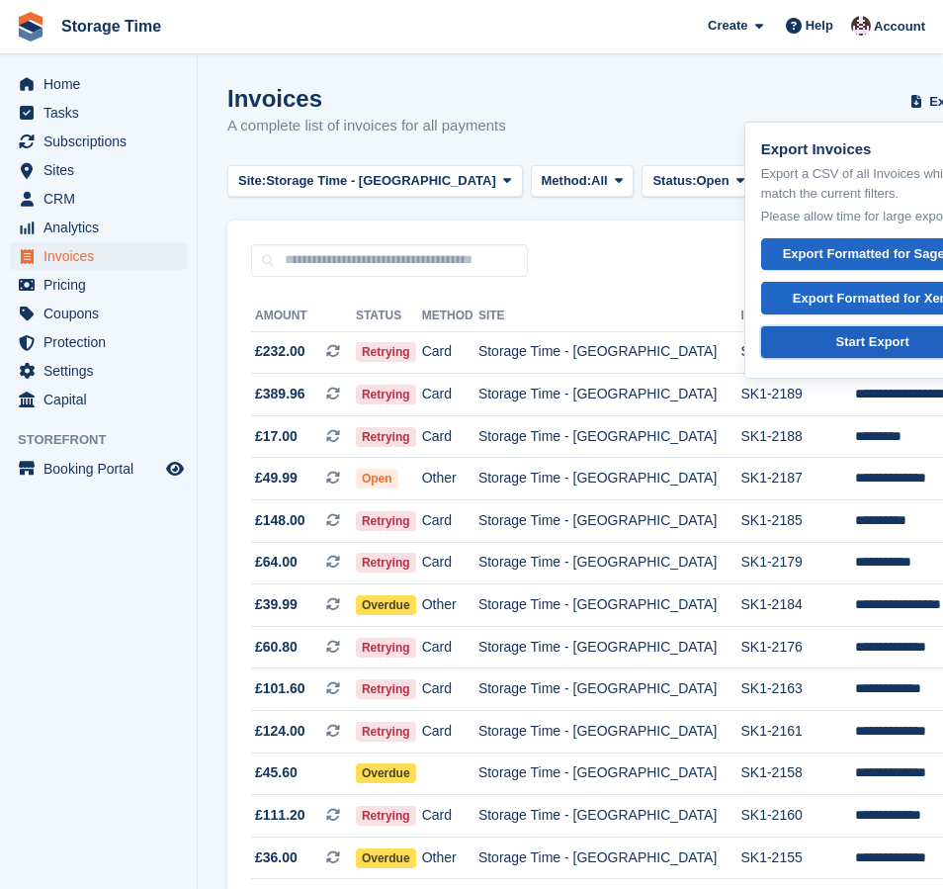
click at [836, 337] on div "Start Export" at bounding box center [872, 342] width 73 height 20
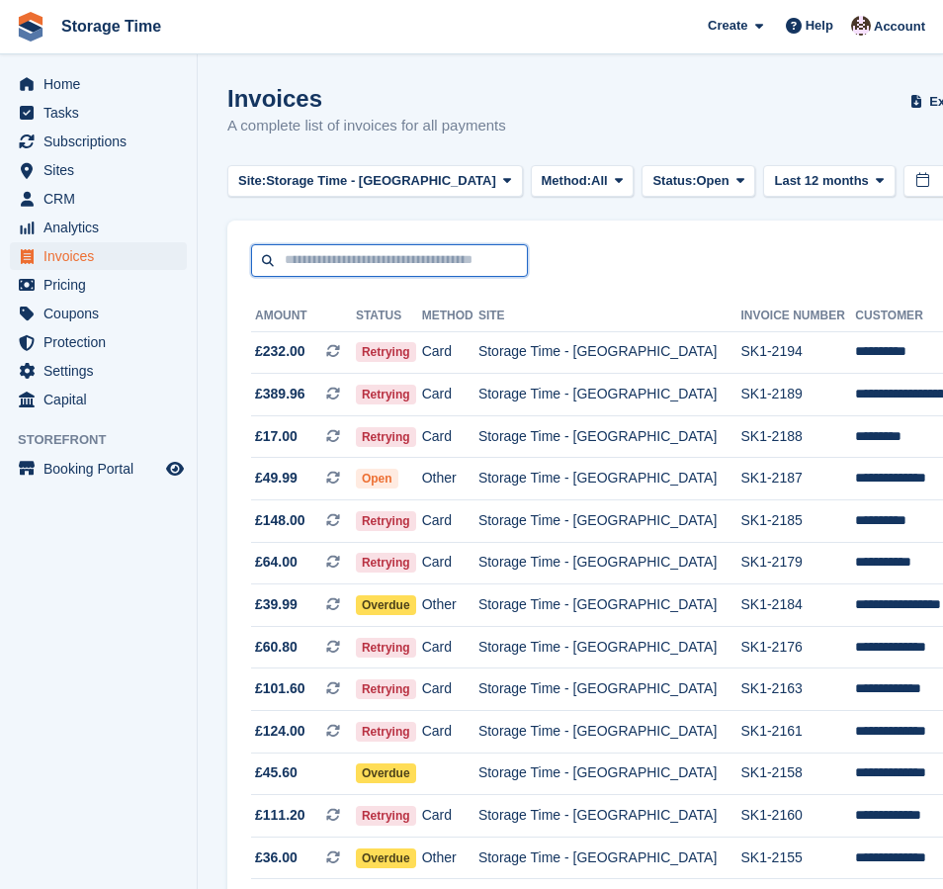
click at [298, 252] on input "text" at bounding box center [389, 260] width 277 height 33
paste input "**********"
type input "**********"
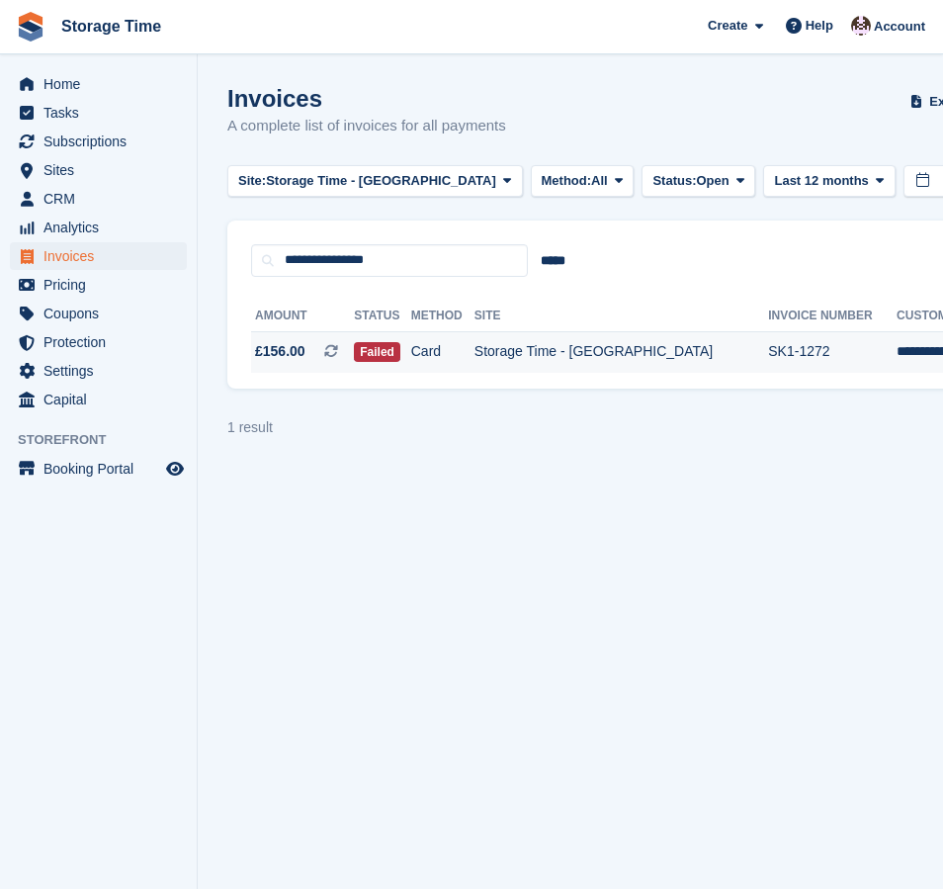
click at [475, 353] on td "Card" at bounding box center [442, 352] width 63 height 42
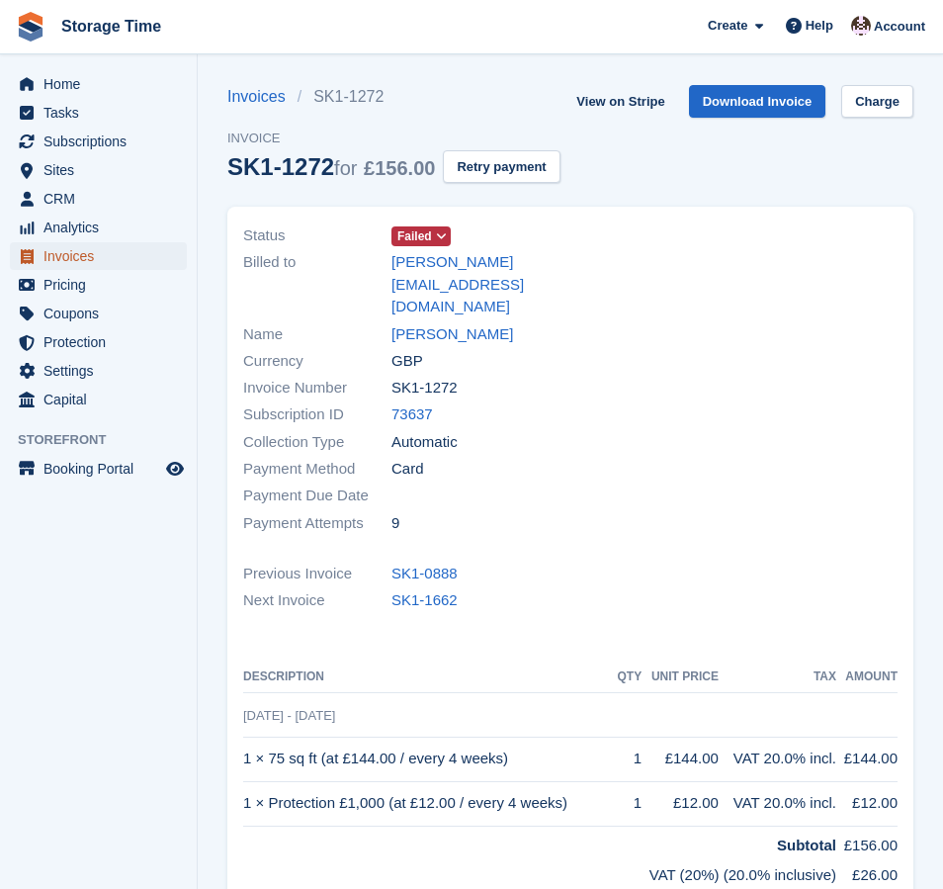
click at [85, 264] on span "Invoices" at bounding box center [103, 256] width 119 height 28
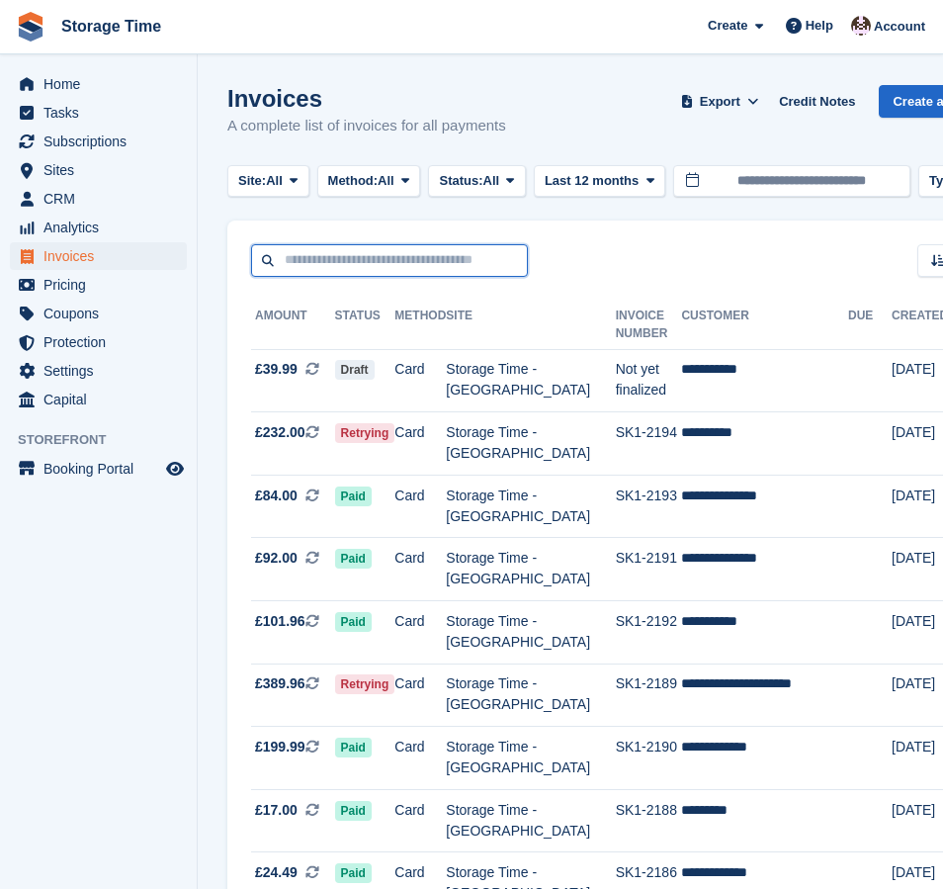
click at [355, 253] on input "text" at bounding box center [389, 260] width 277 height 33
paste input "**********"
type input "**********"
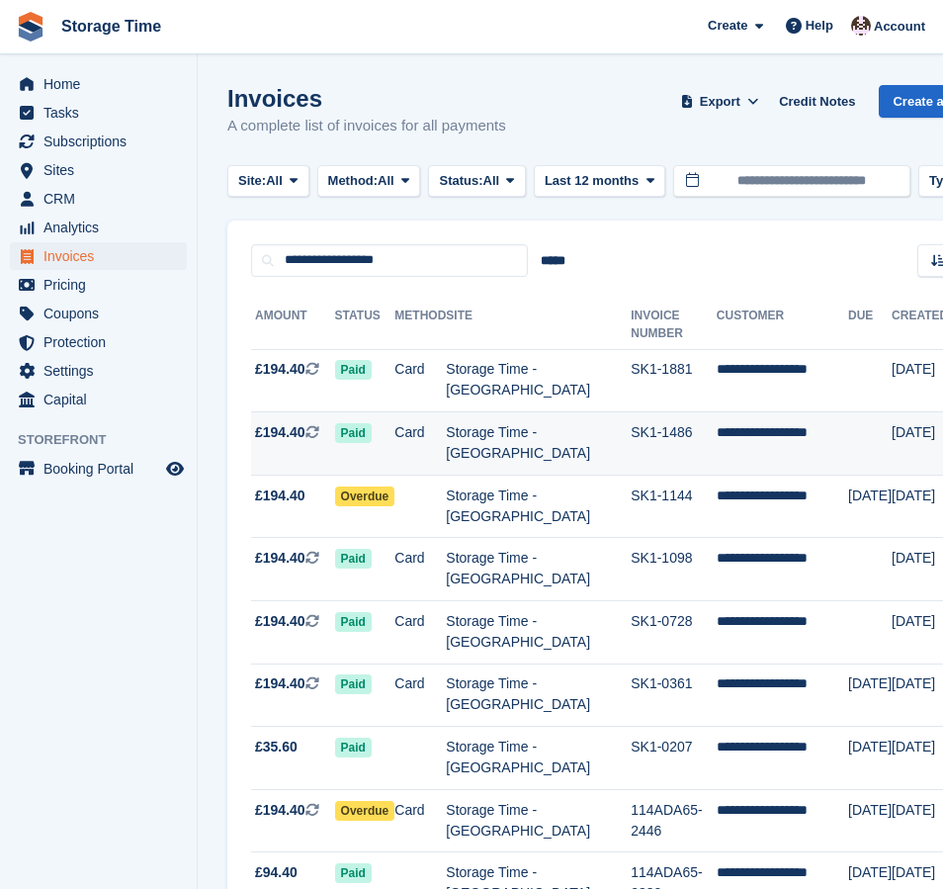
scroll to position [15, 0]
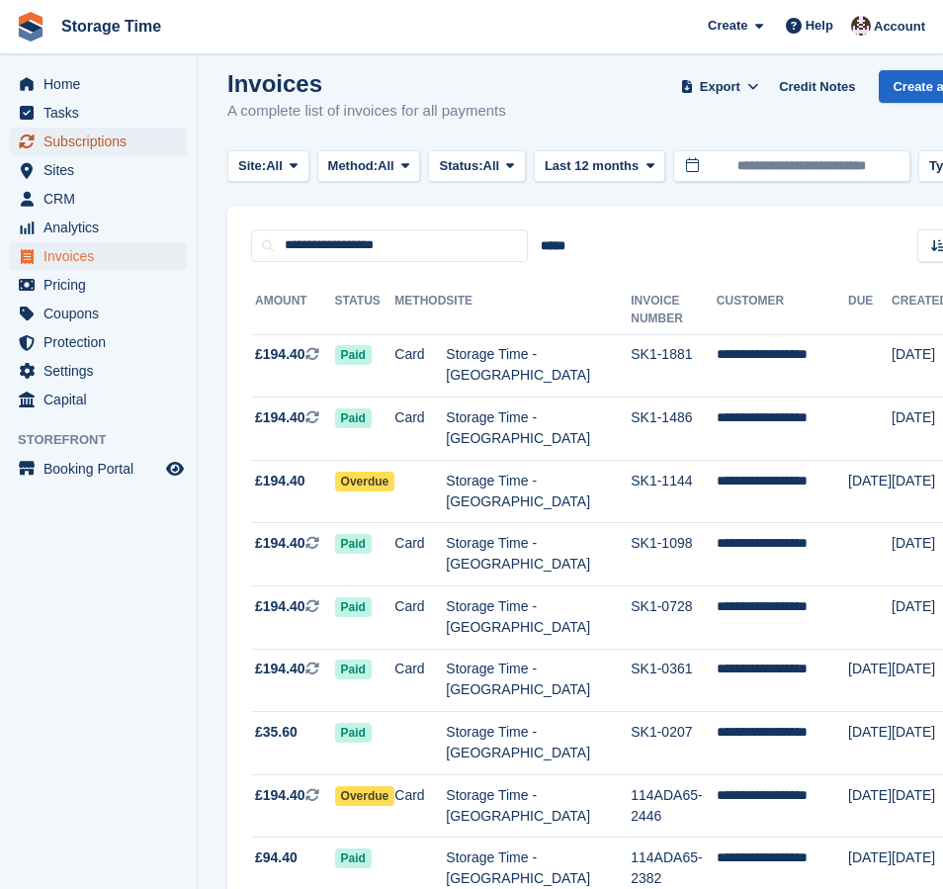
click at [96, 146] on span "Subscriptions" at bounding box center [103, 142] width 119 height 28
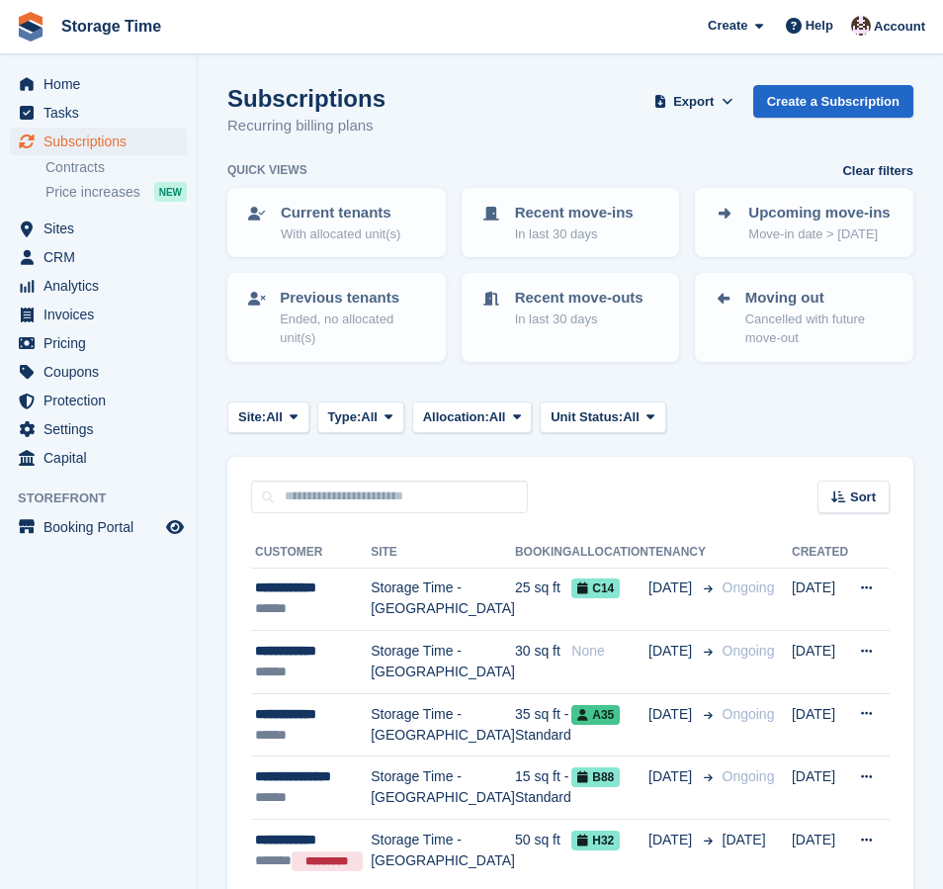
scroll to position [15, 0]
